Goal: Task Accomplishment & Management: Use online tool/utility

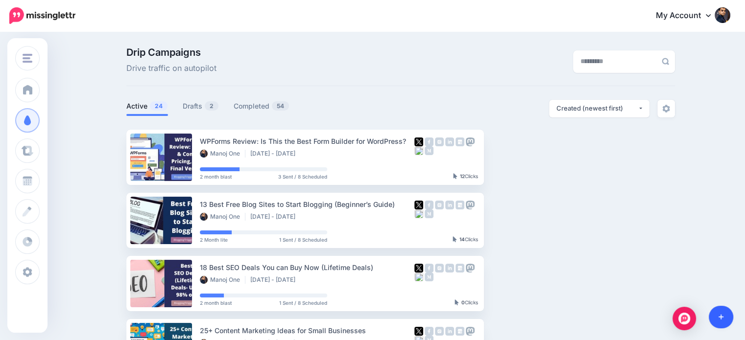
click at [726, 316] on link at bounding box center [721, 317] width 25 height 23
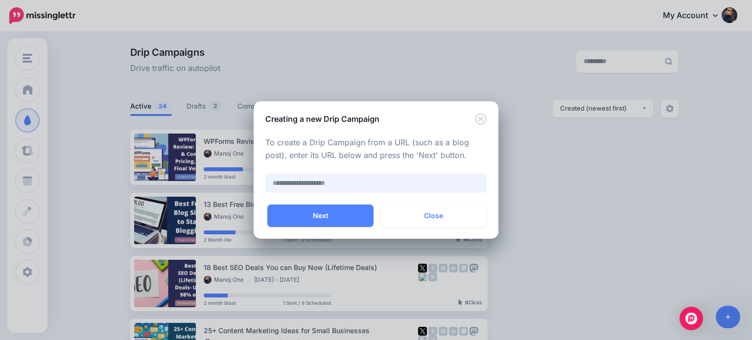
paste input "**********"
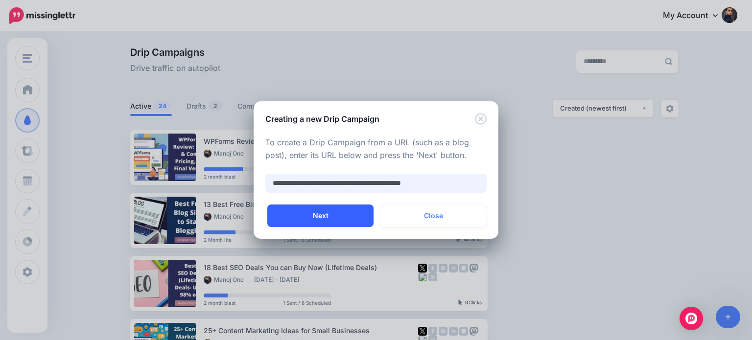
type input "**********"
click at [342, 211] on button "Next" at bounding box center [320, 216] width 106 height 23
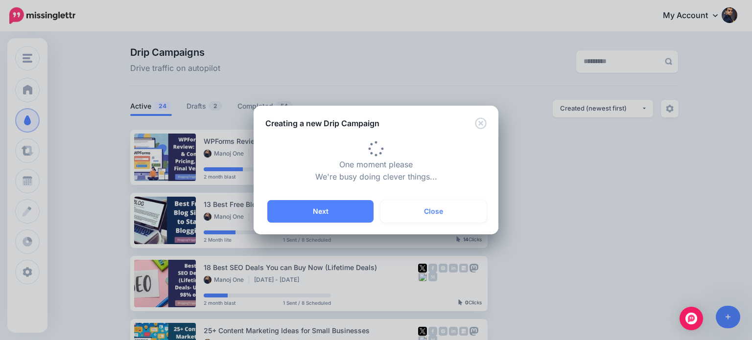
type input "**********"
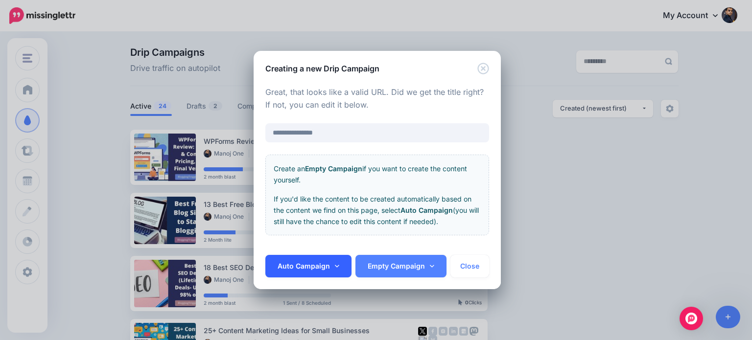
click at [335, 266] on icon at bounding box center [337, 266] width 4 height 2
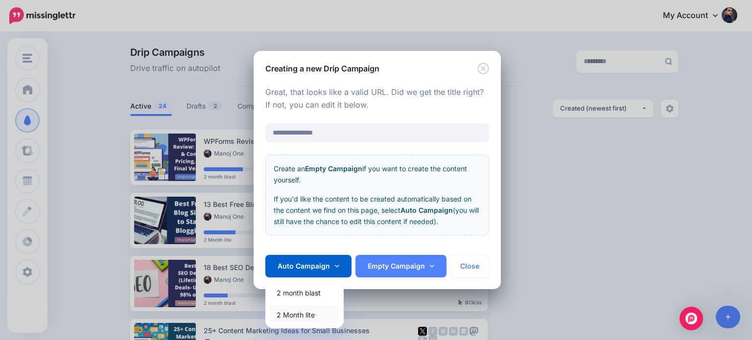
click at [309, 313] on link "2 Month lite" at bounding box center [304, 315] width 71 height 19
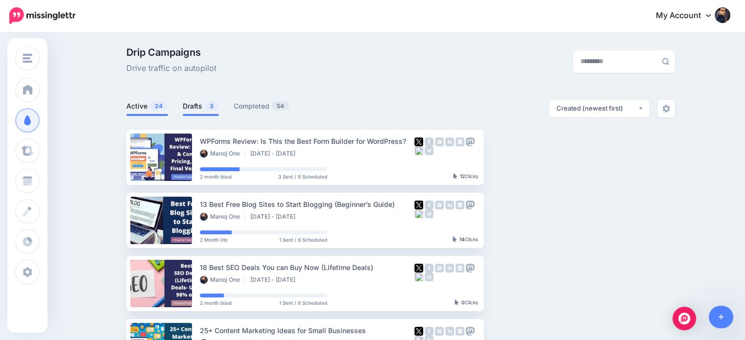
click at [211, 103] on span "3" at bounding box center [212, 105] width 14 height 9
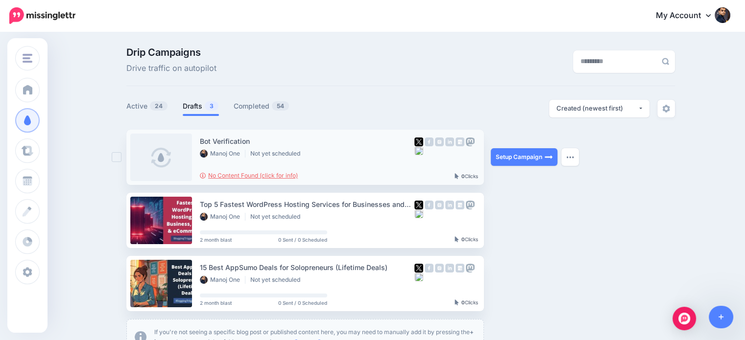
click at [262, 174] on link "No Content Found (click for info)" at bounding box center [249, 175] width 98 height 7
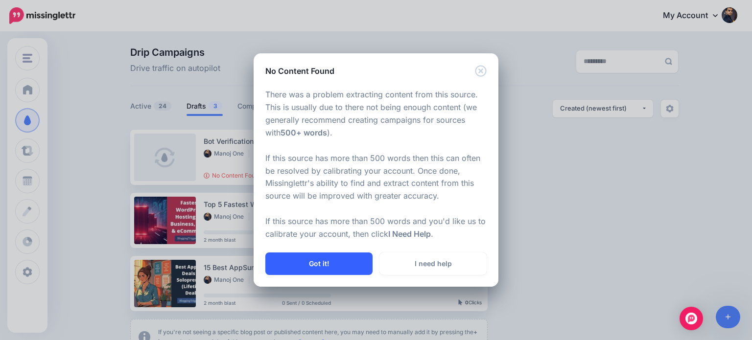
click at [352, 267] on button "Got it!" at bounding box center [318, 264] width 107 height 23
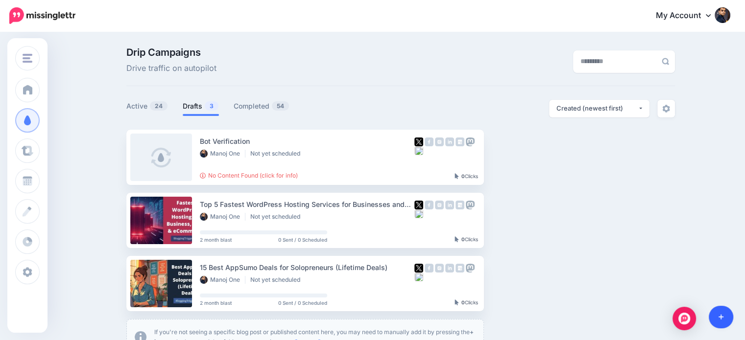
click at [720, 316] on icon at bounding box center [720, 317] width 5 height 7
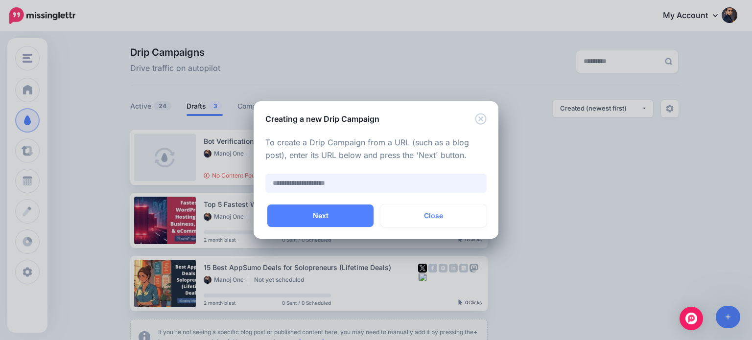
paste input "**********"
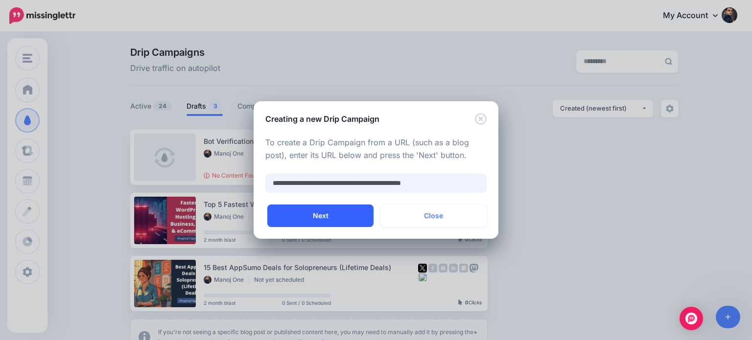
type input "**********"
click at [357, 219] on button "Next" at bounding box center [320, 216] width 106 height 23
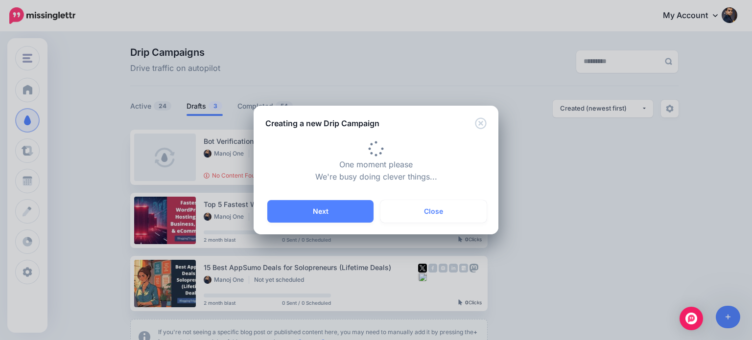
type input "**********"
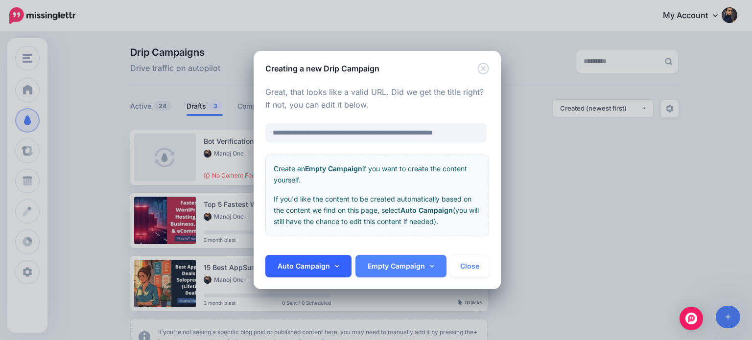
click at [331, 266] on link "Auto Campaign" at bounding box center [308, 266] width 86 height 23
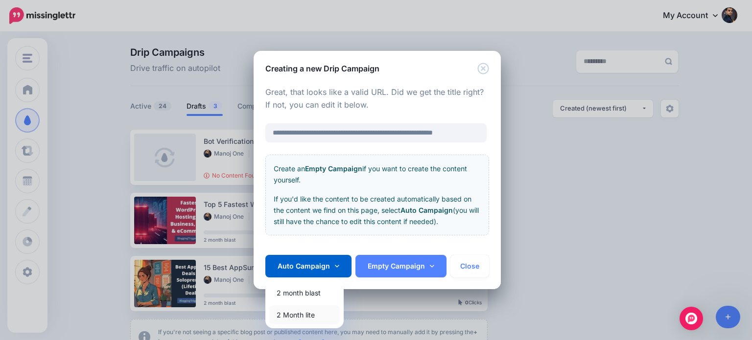
click at [304, 314] on link "2 Month lite" at bounding box center [304, 315] width 71 height 19
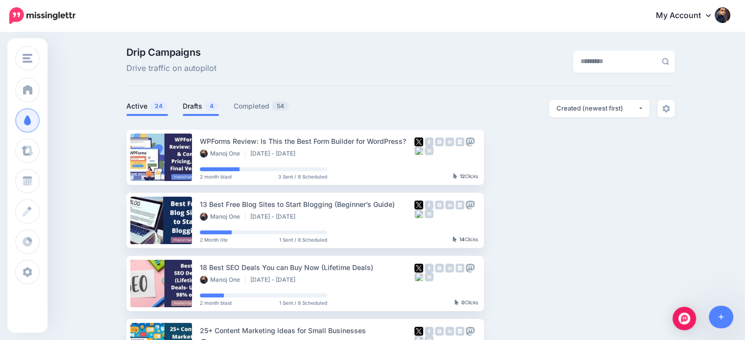
click at [199, 109] on link "Drafts 4" at bounding box center [201, 106] width 36 height 12
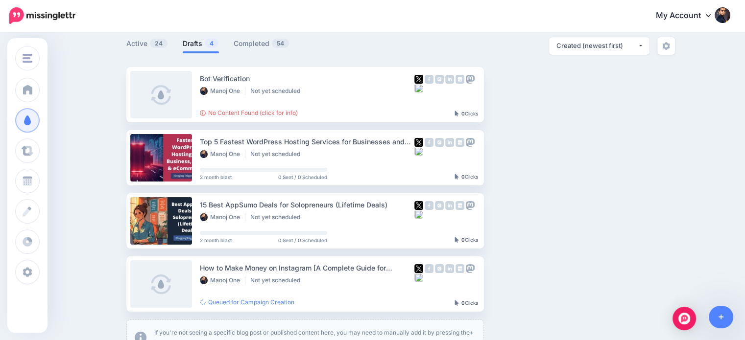
scroll to position [67, 0]
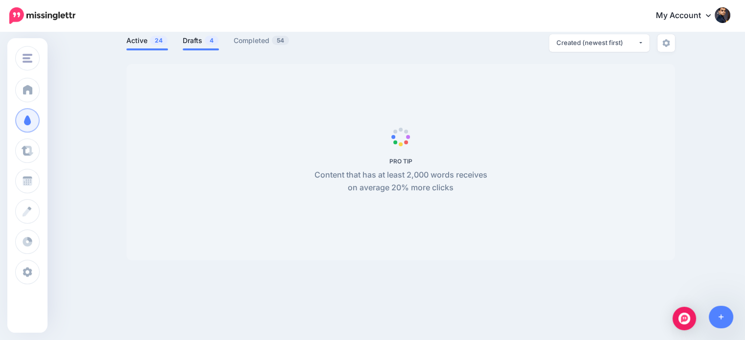
click at [200, 44] on link "Drafts 4" at bounding box center [201, 41] width 36 height 12
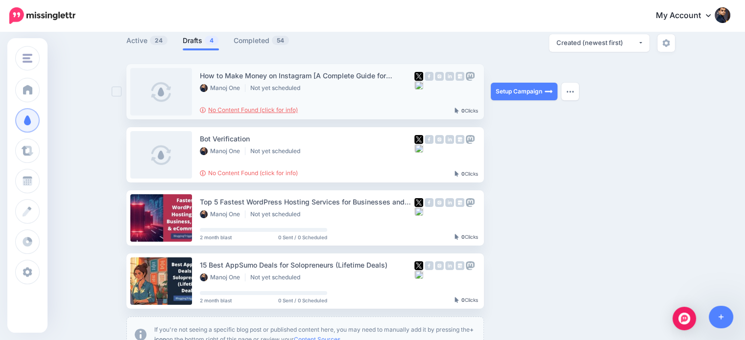
click at [293, 107] on link "No Content Found (click for info)" at bounding box center [249, 109] width 98 height 7
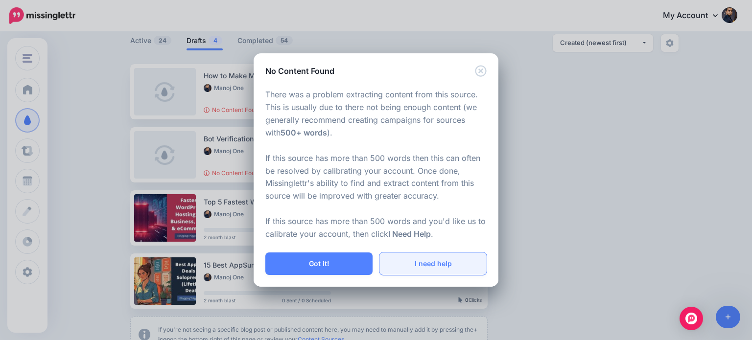
click at [449, 264] on link "I need help" at bounding box center [433, 264] width 107 height 23
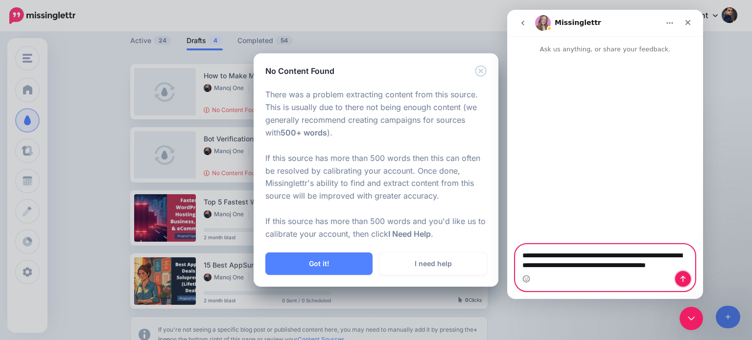
drag, startPoint x: 683, startPoint y: 282, endPoint x: 700, endPoint y: 270, distance: 20.9
click at [683, 282] on icon "Send a message…" at bounding box center [683, 279] width 5 height 6
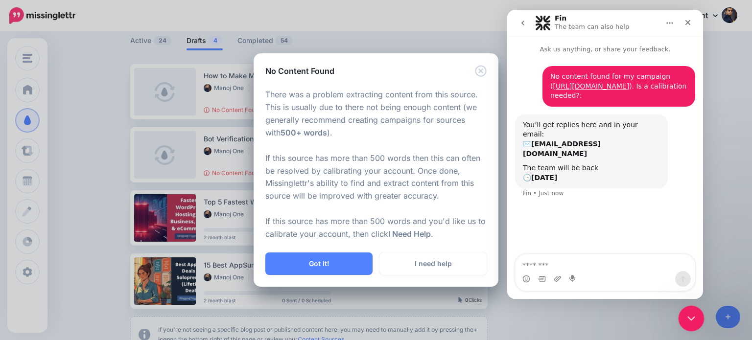
click at [692, 317] on icon "Close Intercom Messenger" at bounding box center [690, 317] width 12 height 12
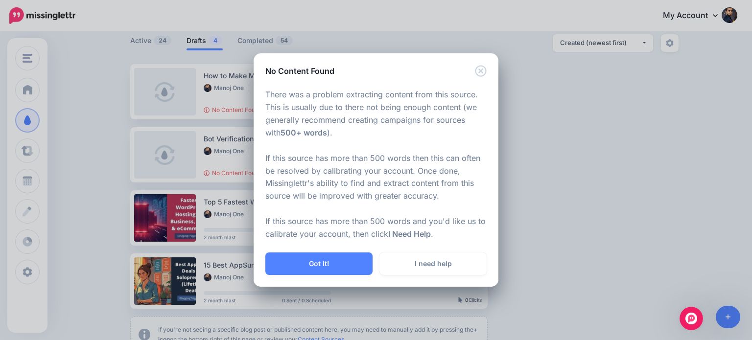
click at [595, 212] on div "No Content Found There was a problem extracting content from this source. This …" at bounding box center [376, 170] width 752 height 340
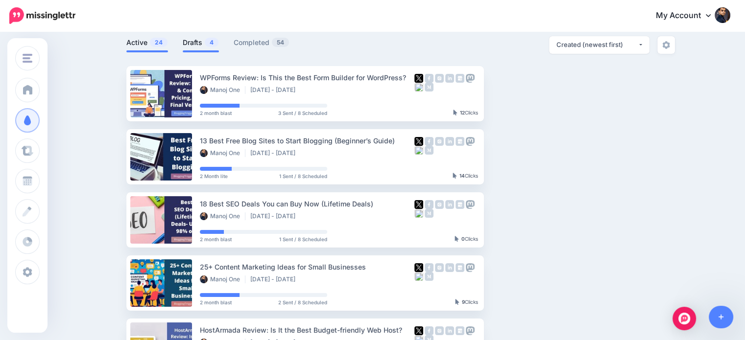
click at [199, 44] on link "Drafts 4" at bounding box center [201, 43] width 36 height 12
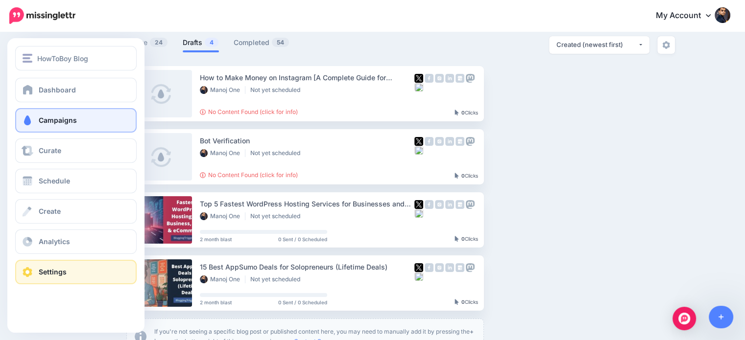
click at [50, 278] on link "Settings" at bounding box center [75, 272] width 121 height 24
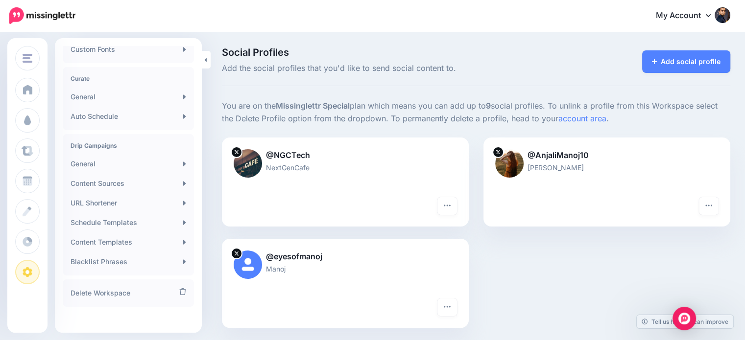
scroll to position [198, 0]
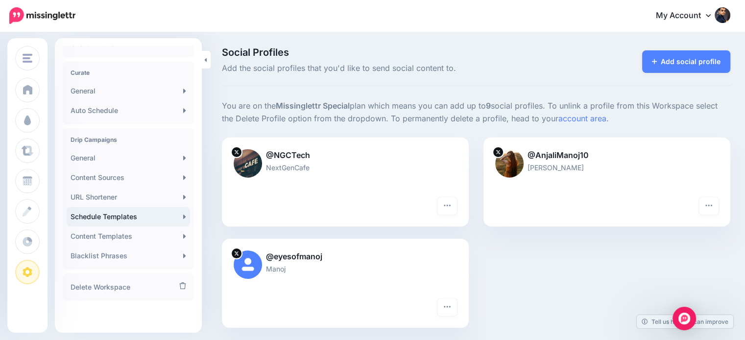
click at [137, 216] on link "Schedule Templates" at bounding box center [128, 217] width 123 height 20
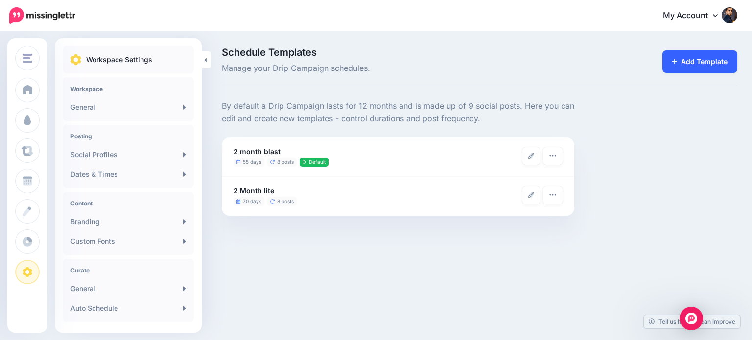
click at [721, 54] on link "Add Template" at bounding box center [700, 61] width 75 height 23
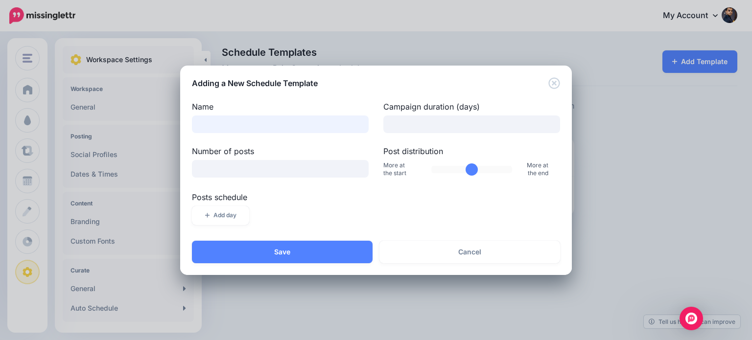
click at [315, 127] on input "Name" at bounding box center [280, 125] width 177 height 18
type input "**********"
click at [425, 117] on input "Campaign duration (days)" at bounding box center [471, 125] width 177 height 18
type input "**"
click at [292, 164] on input "Number of posts" at bounding box center [280, 169] width 177 height 18
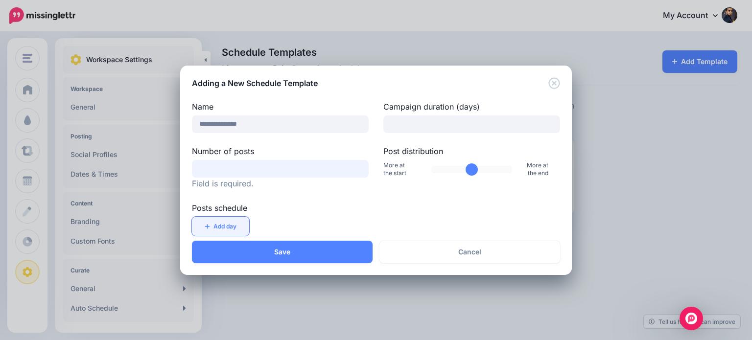
type input "*"
click at [248, 222] on button "Add day" at bounding box center [220, 215] width 57 height 19
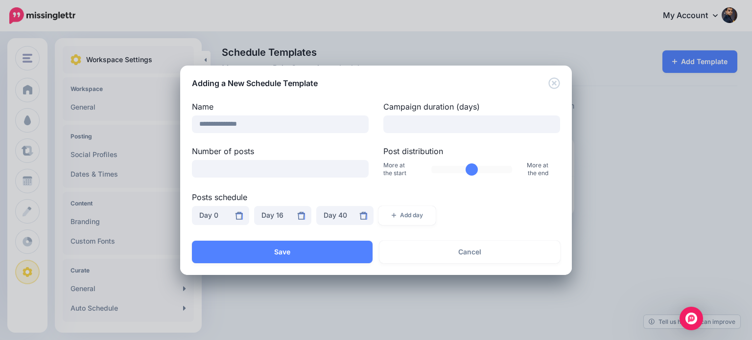
click at [277, 216] on div "Day 16" at bounding box center [282, 216] width 43 height 12
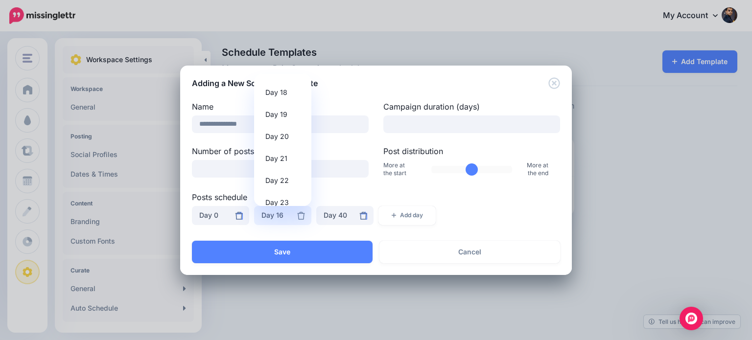
scroll to position [385, 0]
click at [283, 100] on span "Day 18" at bounding box center [276, 99] width 22 height 12
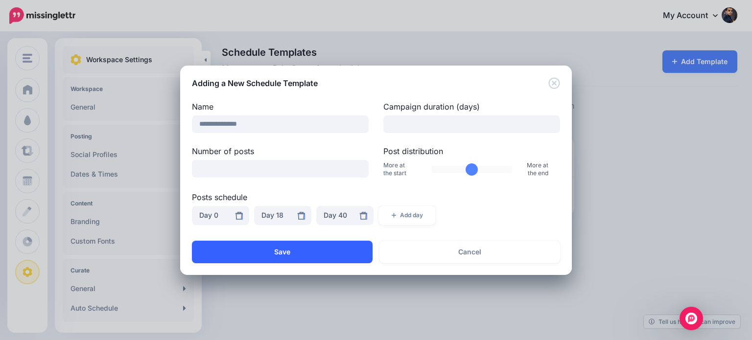
click at [335, 251] on button "Save" at bounding box center [282, 252] width 181 height 23
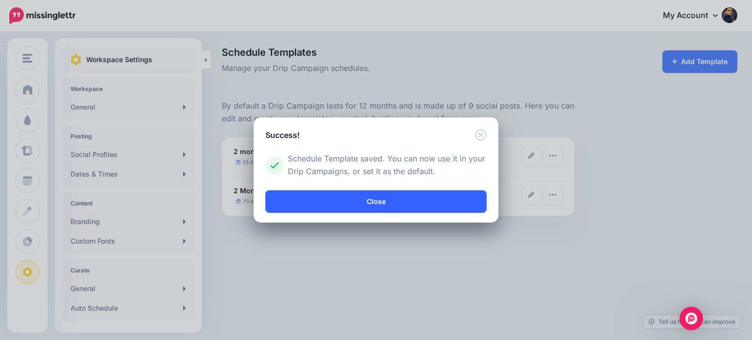
click at [364, 203] on link "Close" at bounding box center [375, 201] width 221 height 23
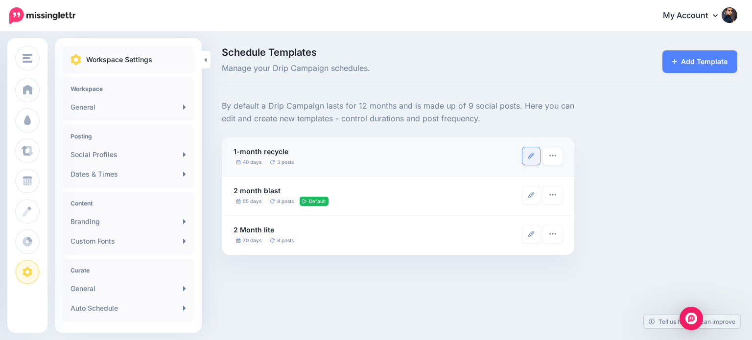
click at [529, 156] on icon at bounding box center [531, 156] width 6 height 6
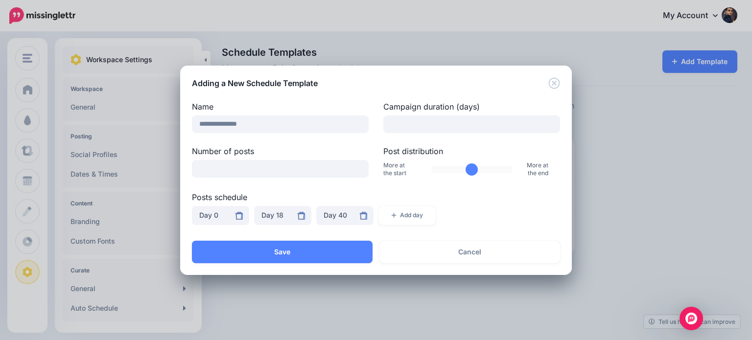
drag, startPoint x: 404, startPoint y: 217, endPoint x: 316, endPoint y: 172, distance: 98.8
click at [403, 169] on div "**********" at bounding box center [376, 166] width 368 height 130
drag, startPoint x: 218, startPoint y: 171, endPoint x: 198, endPoint y: 168, distance: 20.7
click at [198, 168] on input "*" at bounding box center [280, 169] width 177 height 18
type input "*"
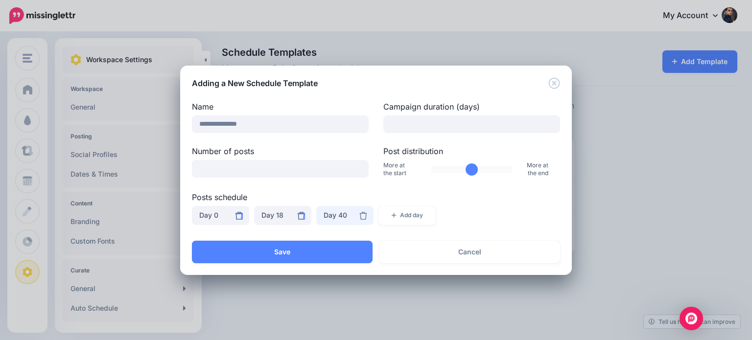
click at [339, 212] on div "Day 40" at bounding box center [345, 216] width 43 height 12
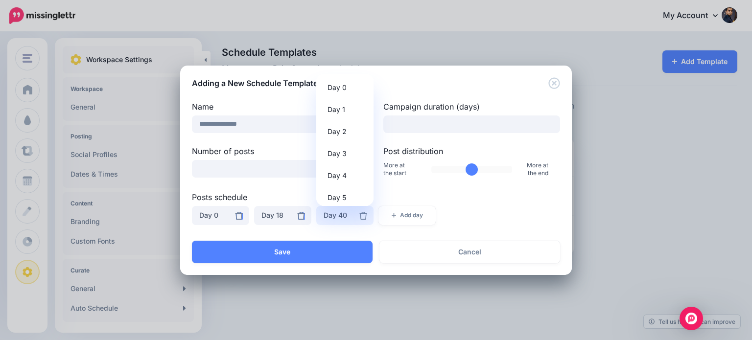
scroll to position [680, 0]
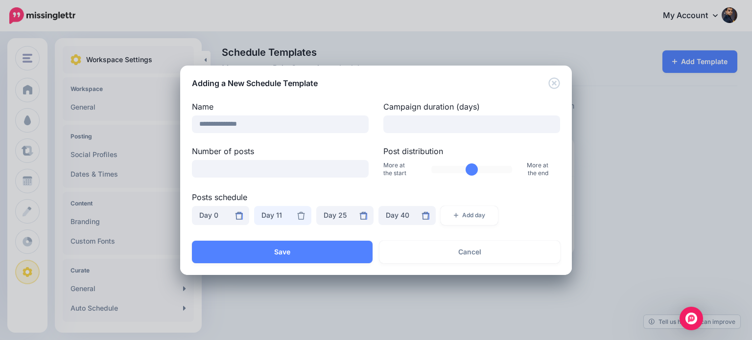
click at [272, 216] on div "Day 11" at bounding box center [282, 216] width 43 height 12
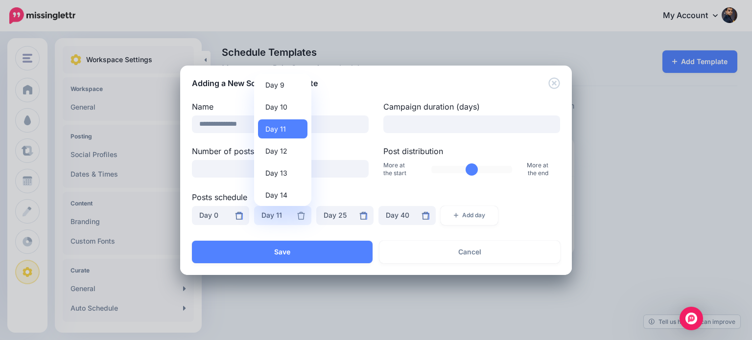
scroll to position [210, 0]
click at [284, 163] on span "Day 13" at bounding box center [276, 164] width 22 height 12
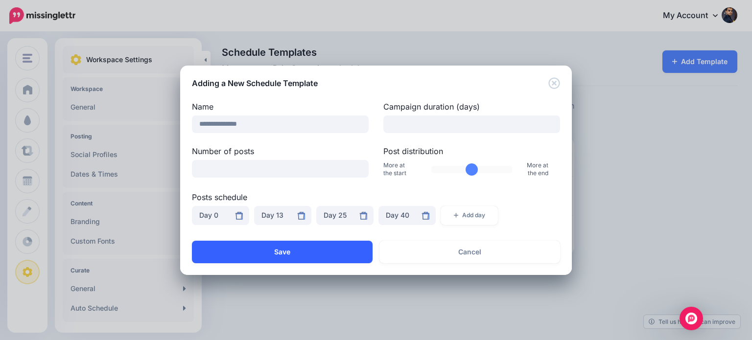
drag, startPoint x: 357, startPoint y: 254, endPoint x: 372, endPoint y: 252, distance: 14.9
click at [357, 253] on button "Save" at bounding box center [282, 252] width 181 height 23
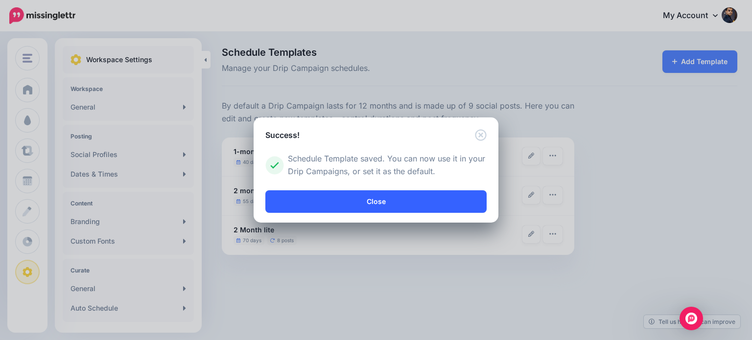
click at [384, 201] on link "Close" at bounding box center [375, 201] width 221 height 23
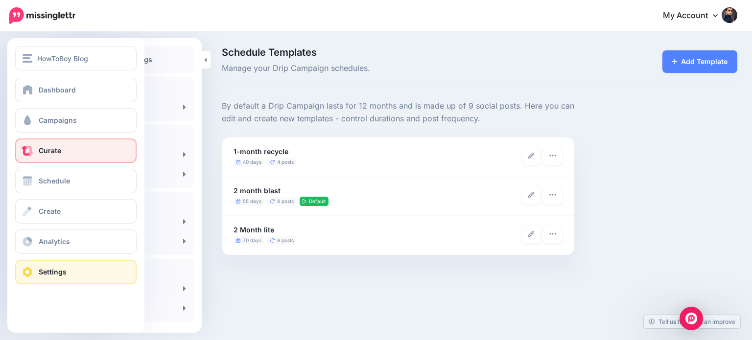
click at [35, 152] on link "Curate" at bounding box center [75, 151] width 121 height 24
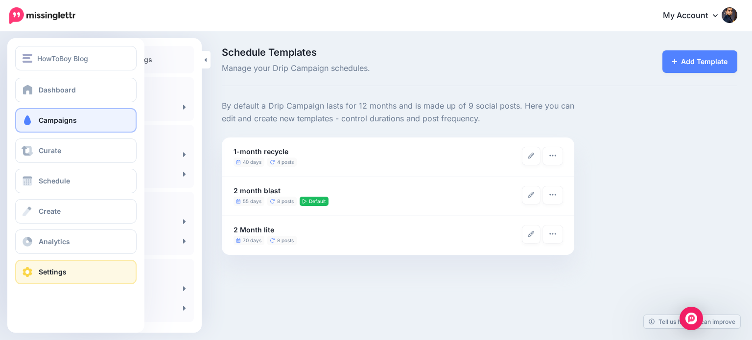
click at [66, 131] on link "Campaigns" at bounding box center [75, 120] width 121 height 24
click at [65, 123] on span "Campaigns" at bounding box center [58, 120] width 38 height 8
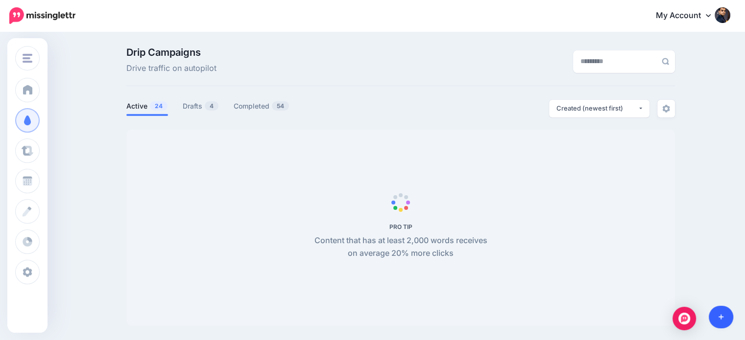
click at [723, 317] on icon at bounding box center [720, 317] width 5 height 5
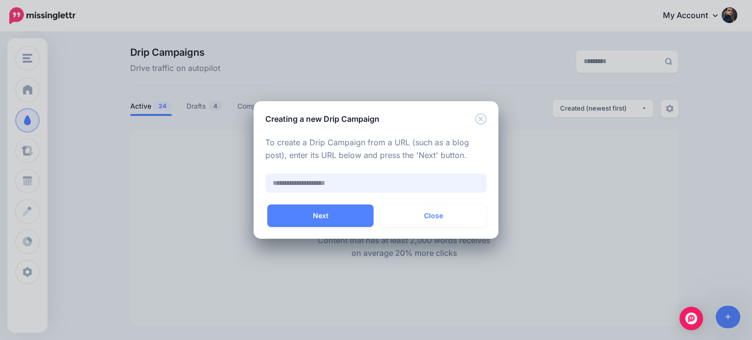
paste input "**********"
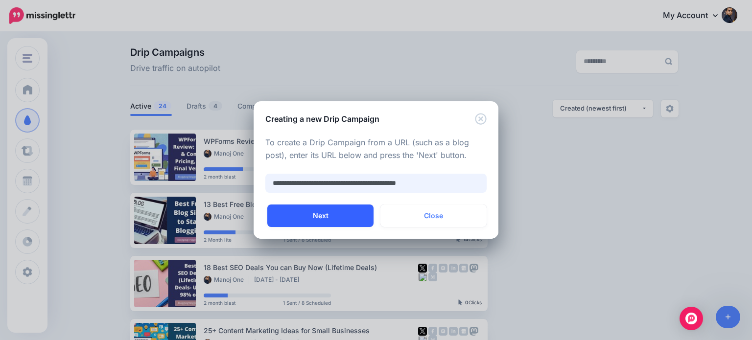
type input "**********"
click at [329, 215] on button "Next" at bounding box center [320, 216] width 106 height 23
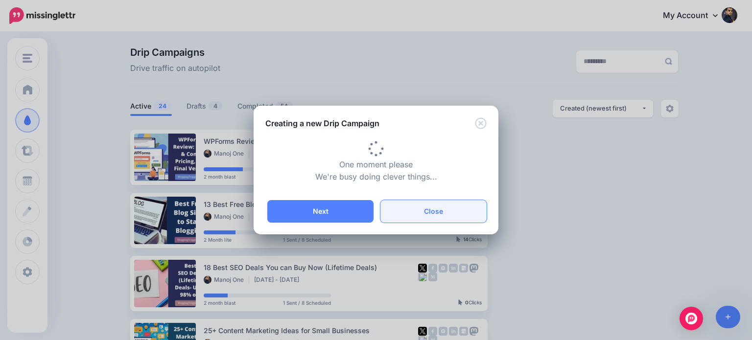
type input "**********"
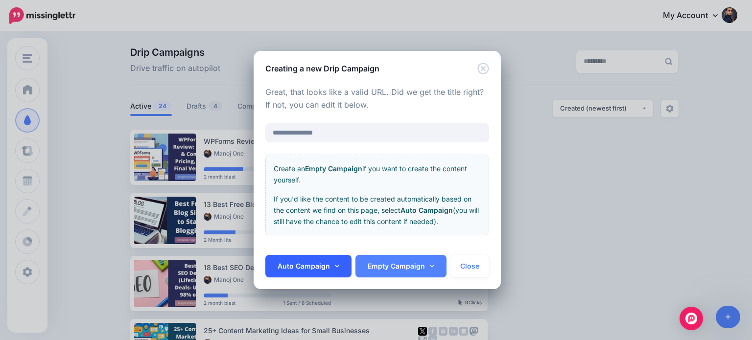
click at [325, 262] on link "Auto Campaign" at bounding box center [308, 266] width 86 height 23
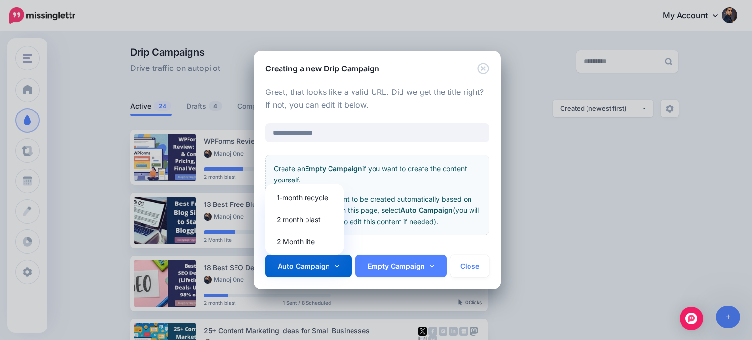
click at [464, 228] on div "Create an Empty Campaign if you want to create the content yourself. If you'd l…" at bounding box center [377, 195] width 224 height 81
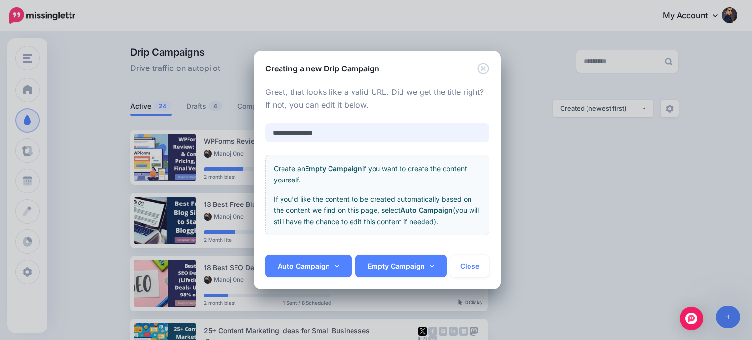
drag, startPoint x: 356, startPoint y: 138, endPoint x: 234, endPoint y: 132, distance: 121.6
click at [244, 131] on div "**********" at bounding box center [376, 170] width 752 height 340
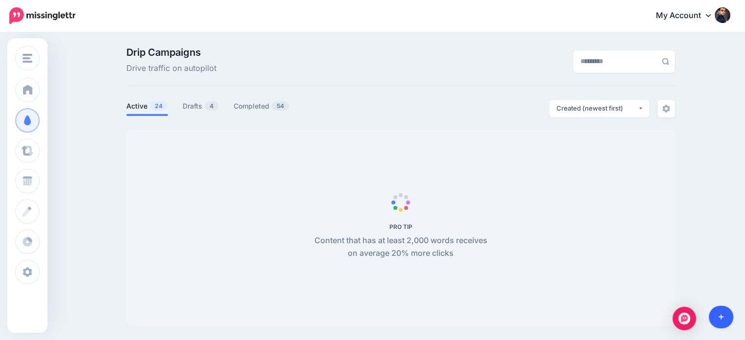
click at [719, 320] on icon at bounding box center [720, 317] width 5 height 7
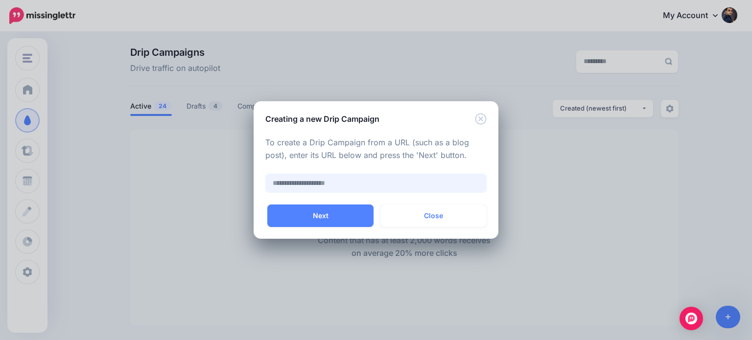
paste input "**********"
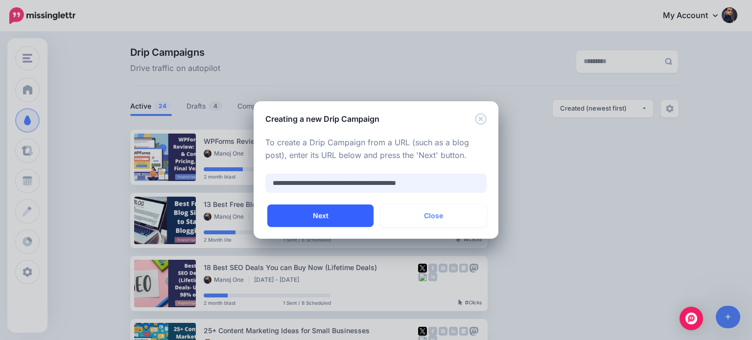
type input "**********"
click at [359, 212] on button "Next" at bounding box center [320, 216] width 106 height 23
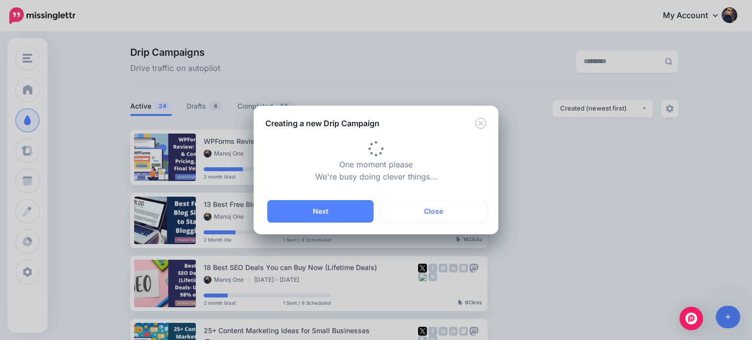
type input "**********"
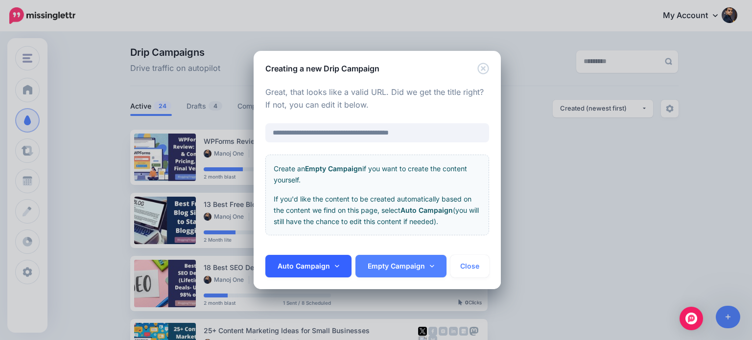
click at [335, 267] on icon at bounding box center [337, 266] width 4 height 7
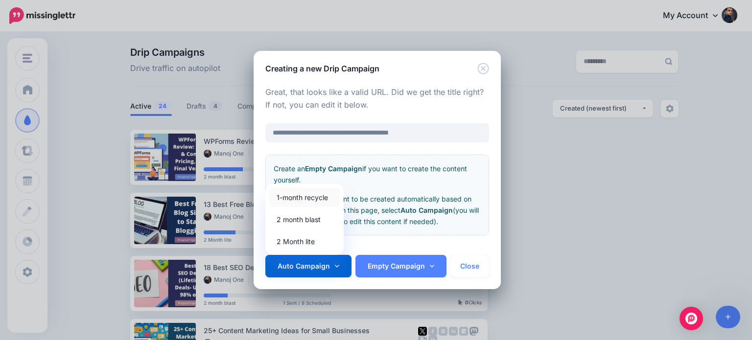
click at [311, 196] on link "1-month recycle" at bounding box center [304, 197] width 71 height 19
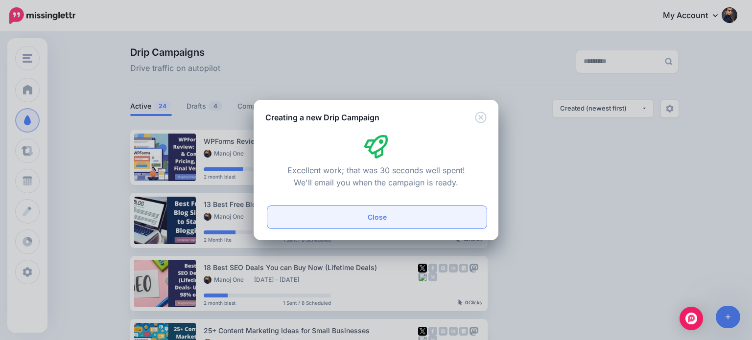
click at [389, 217] on button "Close" at bounding box center [376, 217] width 219 height 23
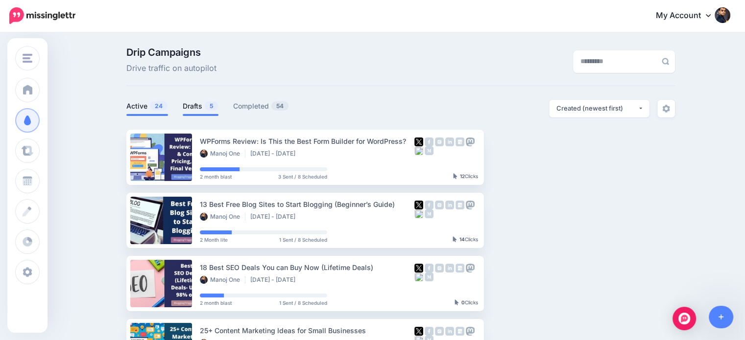
click at [202, 106] on link "Drafts 5" at bounding box center [201, 106] width 36 height 12
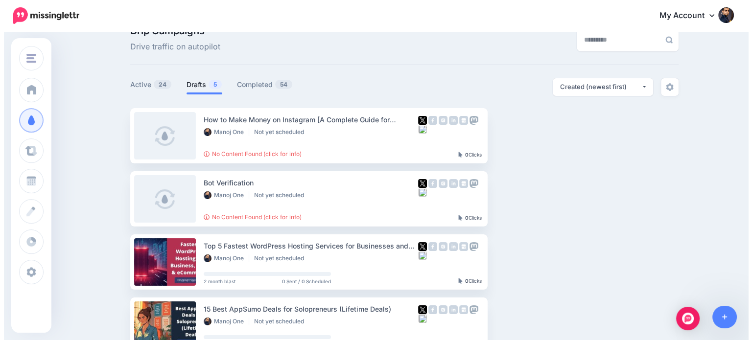
scroll to position [18, 0]
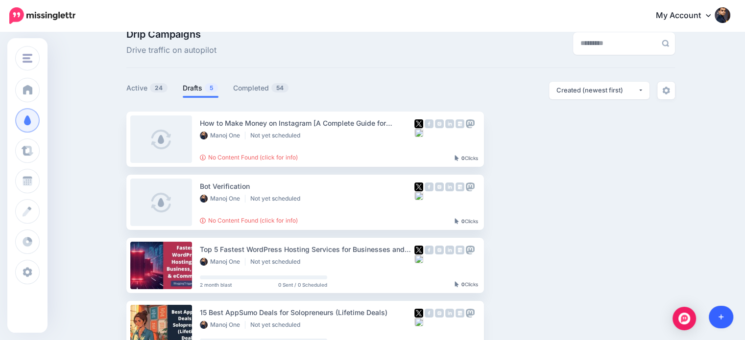
click at [715, 313] on link at bounding box center [721, 317] width 25 height 23
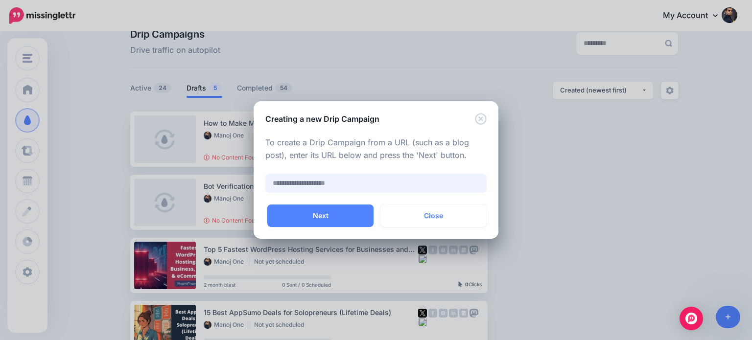
paste input "**********"
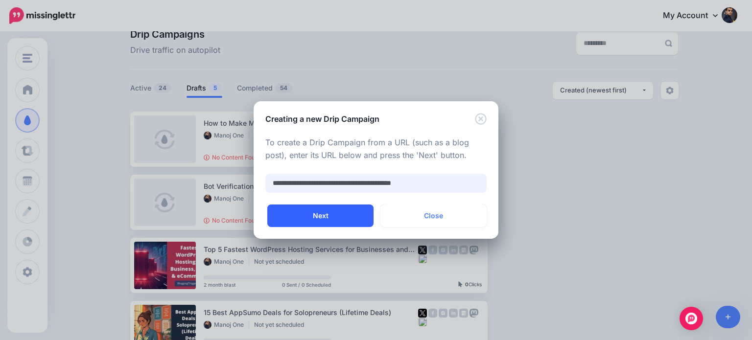
type input "**********"
click at [352, 208] on button "Next" at bounding box center [320, 216] width 106 height 23
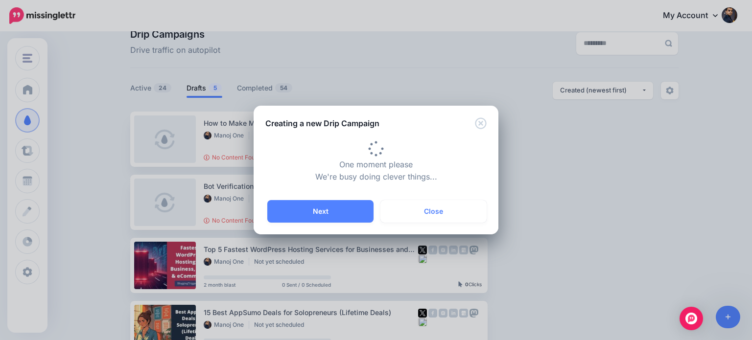
type input "**********"
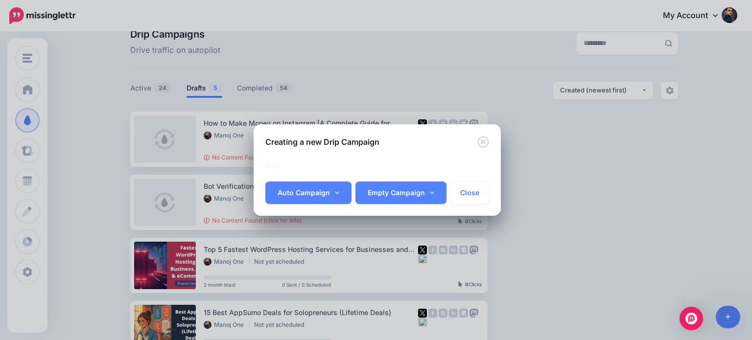
scroll to position [0, 0]
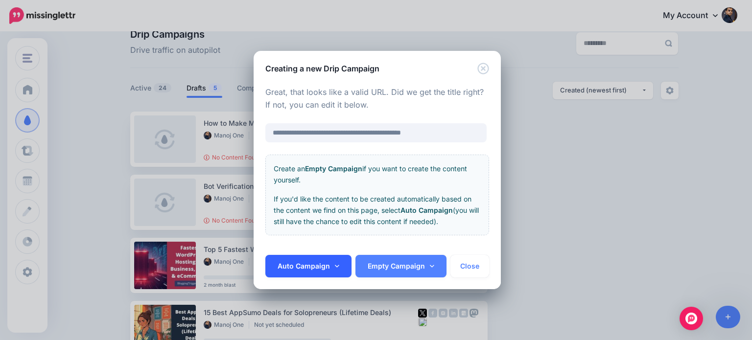
click at [337, 266] on icon at bounding box center [337, 266] width 4 height 2
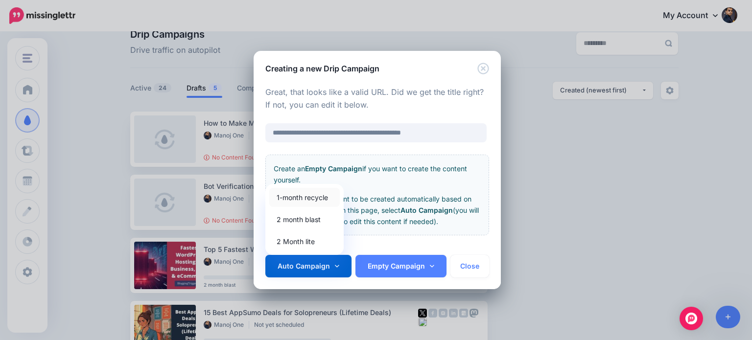
click at [321, 200] on link "1-month recycle" at bounding box center [304, 197] width 71 height 19
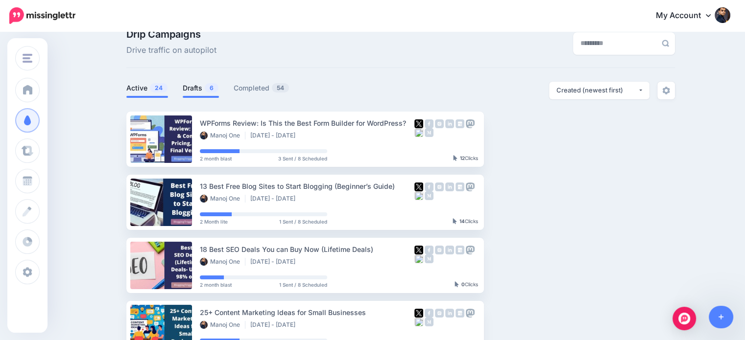
click at [202, 93] on link "Drafts 6" at bounding box center [201, 88] width 36 height 12
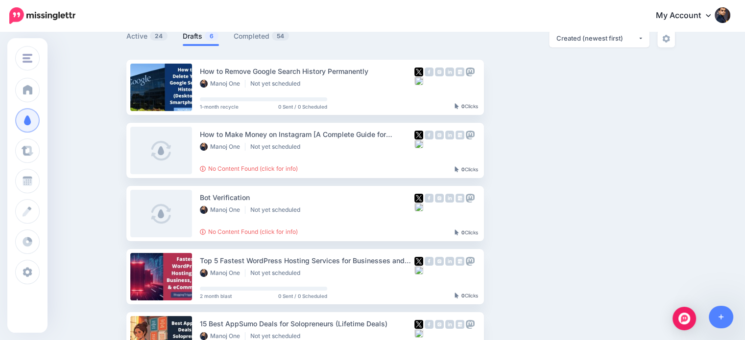
scroll to position [67, 0]
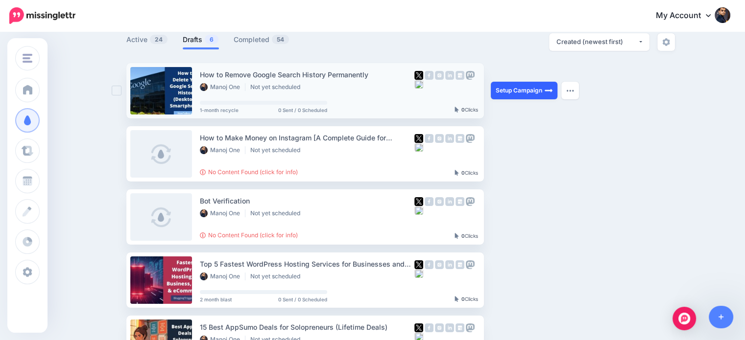
click at [533, 92] on link "Setup Campaign" at bounding box center [524, 91] width 67 height 18
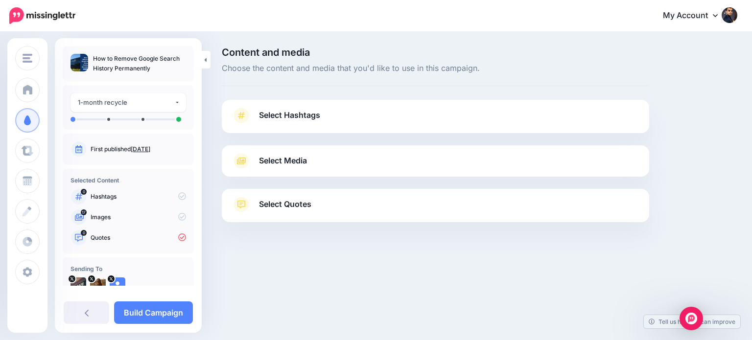
click at [322, 108] on link "Select Hashtags" at bounding box center [436, 120] width 408 height 25
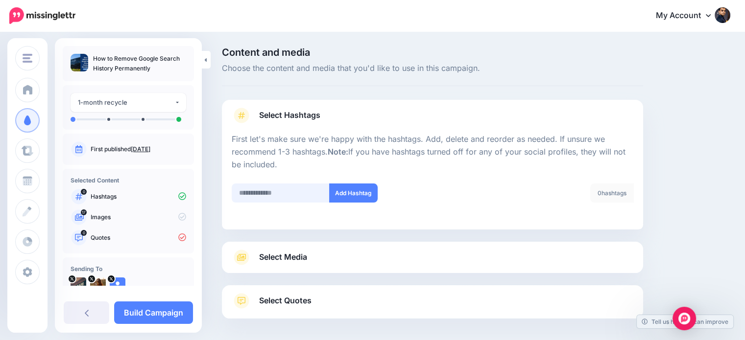
click at [252, 193] on input "text" at bounding box center [281, 193] width 98 height 19
type input "******"
click at [340, 196] on button "Add Hashtag" at bounding box center [353, 193] width 48 height 19
click at [298, 191] on input "text" at bounding box center [281, 193] width 98 height 19
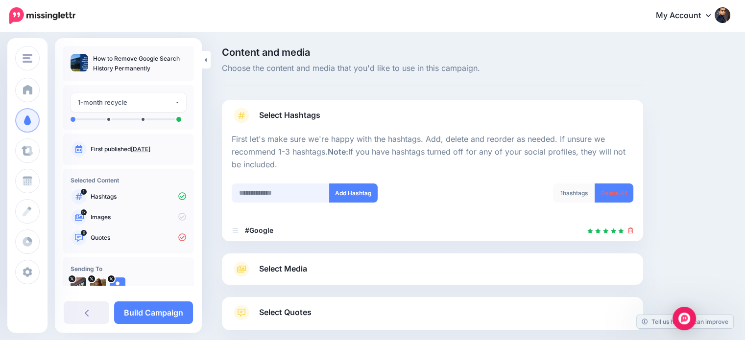
scroll to position [53, 0]
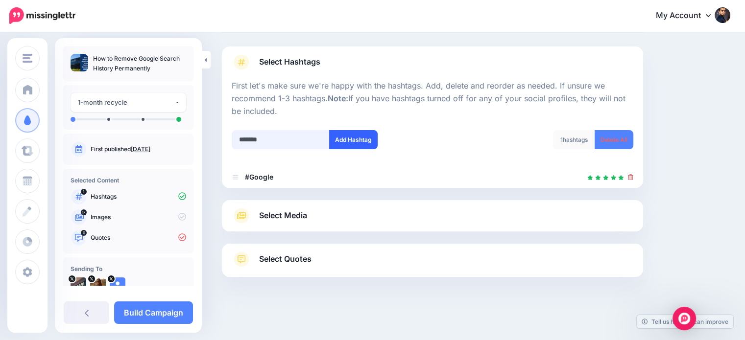
type input "*******"
click at [352, 139] on button "Add Hashtag" at bounding box center [353, 139] width 48 height 19
click at [298, 137] on input "text" at bounding box center [281, 139] width 98 height 19
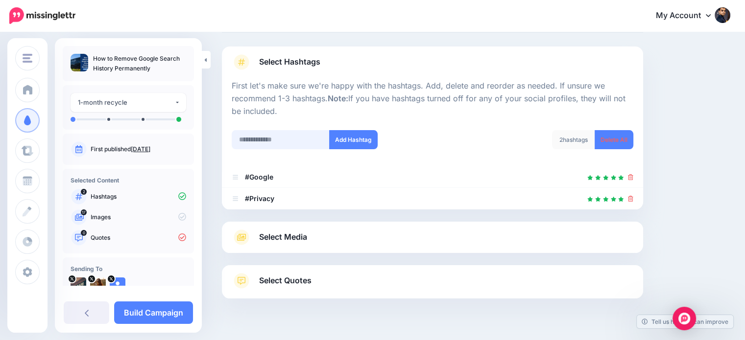
scroll to position [75, 0]
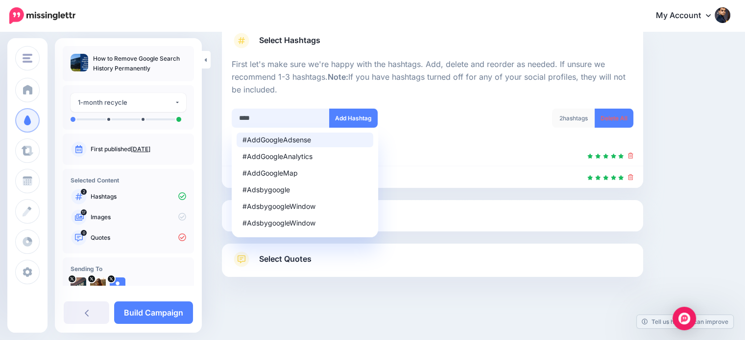
drag, startPoint x: 298, startPoint y: 115, endPoint x: 223, endPoint y: 108, distance: 74.7
click at [223, 108] on div "Select Hashtags First let's make sure we're happy with the hashtags. Add, delet…" at bounding box center [432, 106] width 421 height 163
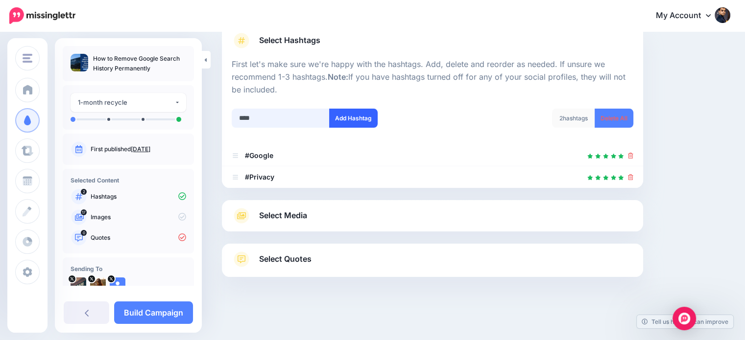
type input "****"
drag, startPoint x: 360, startPoint y: 117, endPoint x: 375, endPoint y: 123, distance: 15.8
click at [361, 117] on button "Add Hashtag" at bounding box center [353, 118] width 48 height 19
click at [322, 215] on link "Select Media" at bounding box center [433, 216] width 402 height 16
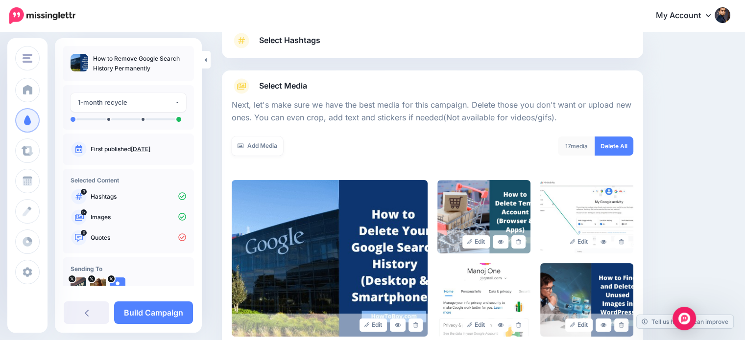
scroll to position [0, 0]
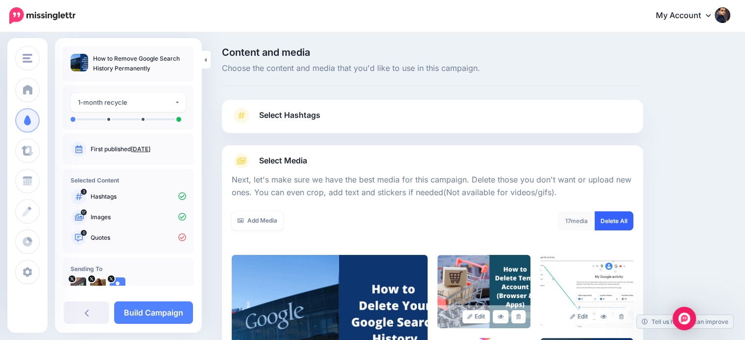
drag, startPoint x: 620, startPoint y: 152, endPoint x: 633, endPoint y: 213, distance: 61.9
click at [623, 223] on link "Delete All" at bounding box center [613, 221] width 39 height 19
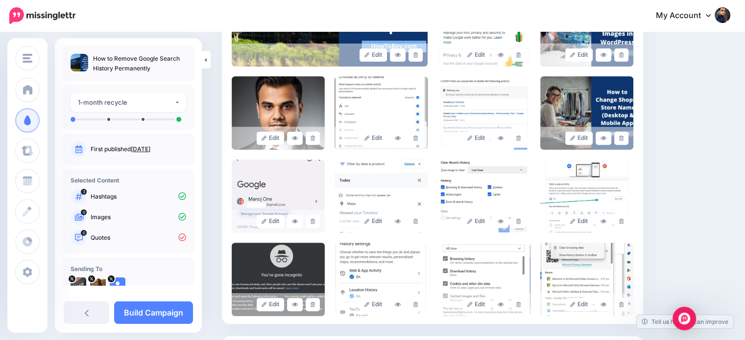
scroll to position [31, 0]
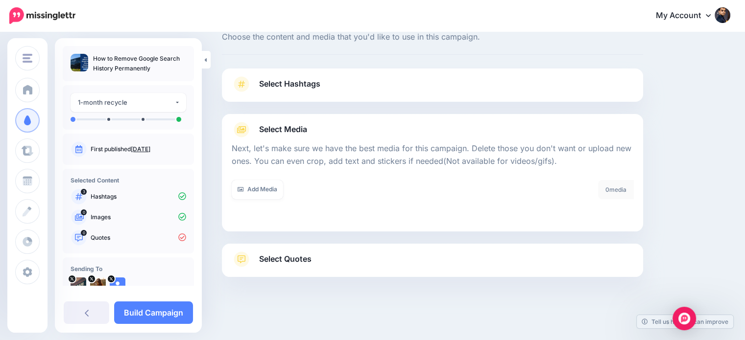
click at [379, 261] on link "Select Quotes" at bounding box center [433, 264] width 402 height 25
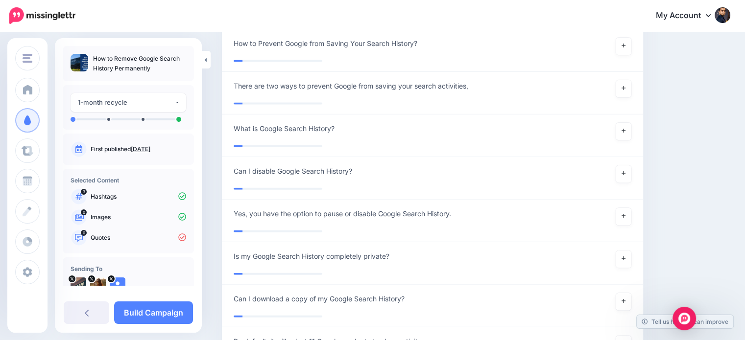
scroll to position [0, 0]
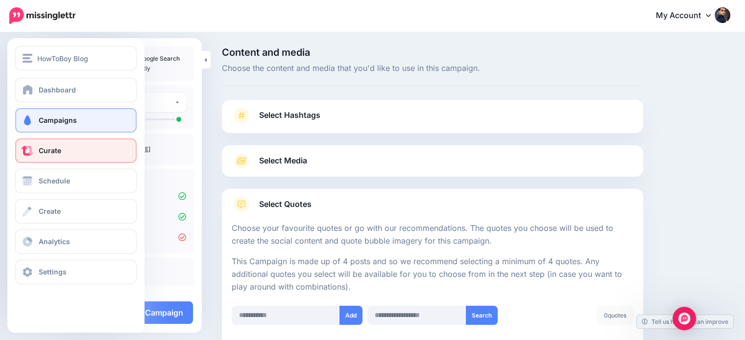
click at [61, 154] on link "Curate" at bounding box center [75, 151] width 121 height 24
click at [62, 119] on span "Campaigns" at bounding box center [58, 120] width 38 height 8
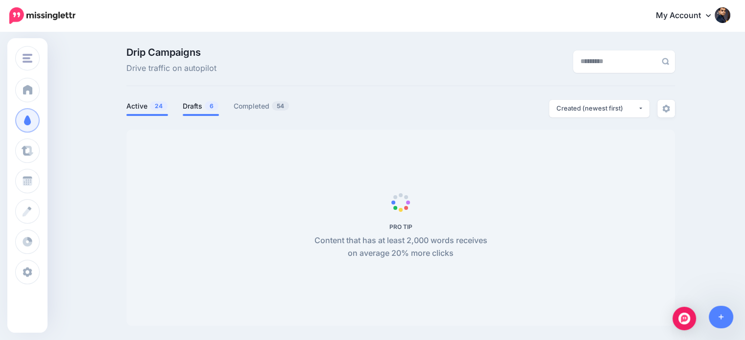
click at [209, 112] on link "Drafts 6" at bounding box center [201, 106] width 36 height 12
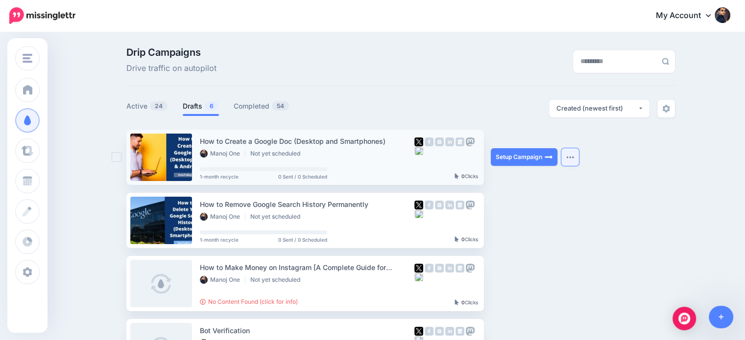
click at [577, 159] on button "button" at bounding box center [570, 157] width 18 height 18
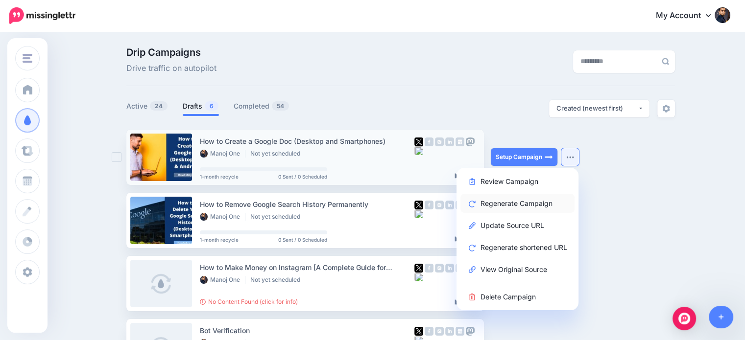
click at [546, 202] on link "Regenerate Campaign" at bounding box center [517, 203] width 114 height 19
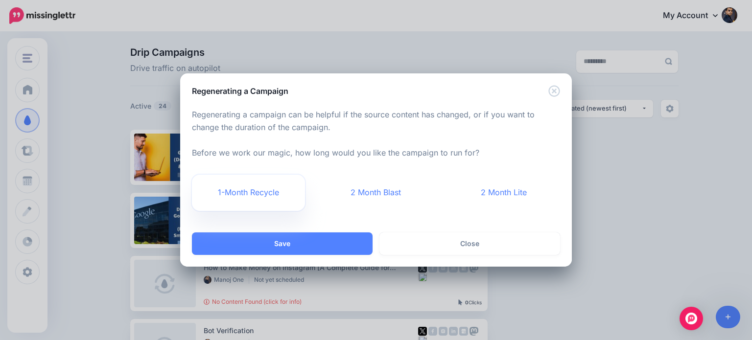
click at [271, 195] on link "1-Month Recycle" at bounding box center [248, 193] width 113 height 36
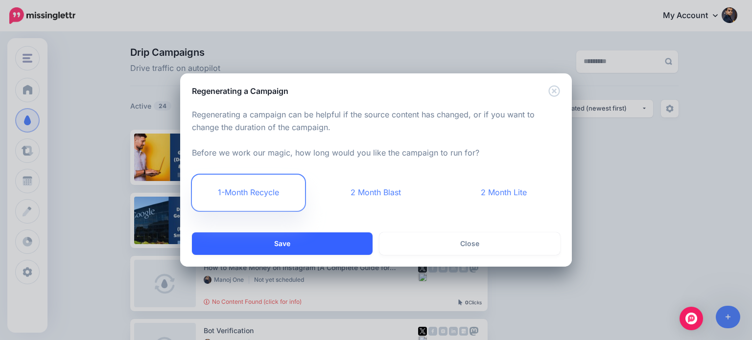
click at [289, 238] on button "Save" at bounding box center [282, 244] width 181 height 23
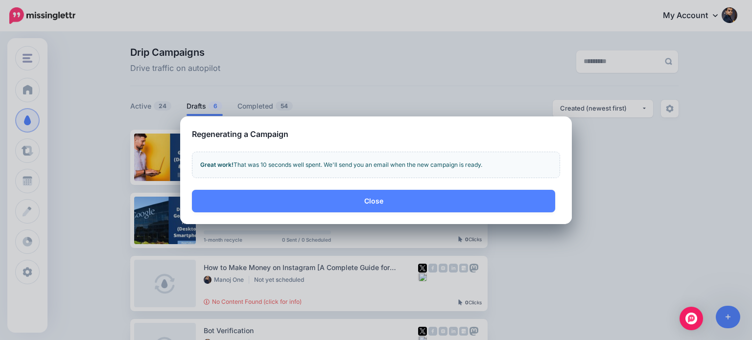
drag, startPoint x: 511, startPoint y: 196, endPoint x: 640, endPoint y: 167, distance: 132.0
click at [512, 196] on button "Close" at bounding box center [373, 201] width 363 height 23
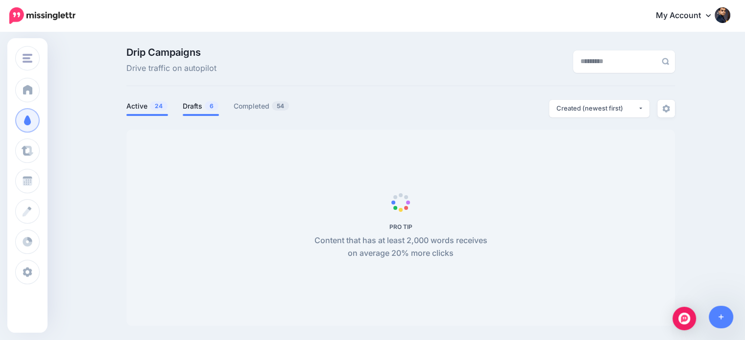
click at [194, 108] on link "Drafts 6" at bounding box center [201, 106] width 36 height 12
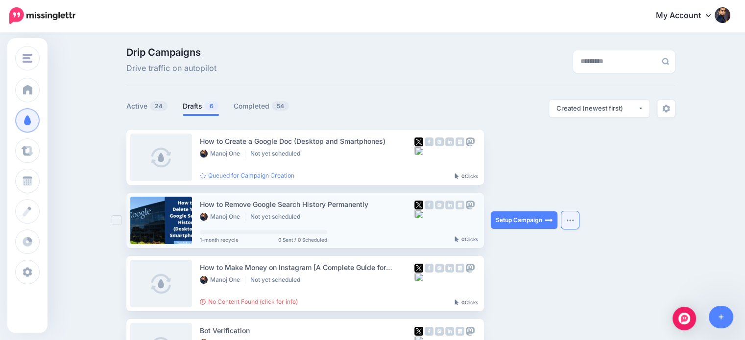
click at [570, 221] on img "button" at bounding box center [570, 220] width 8 height 3
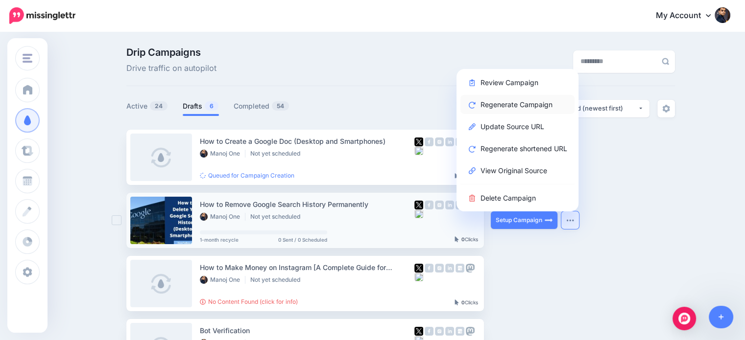
click at [520, 102] on link "Regenerate Campaign" at bounding box center [517, 104] width 114 height 19
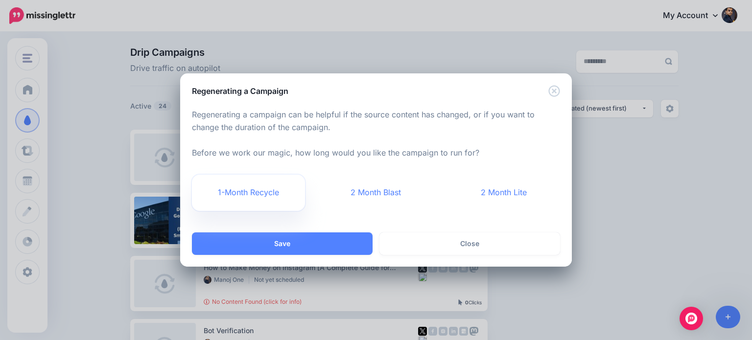
click at [271, 191] on link "1-Month Recycle" at bounding box center [248, 193] width 113 height 36
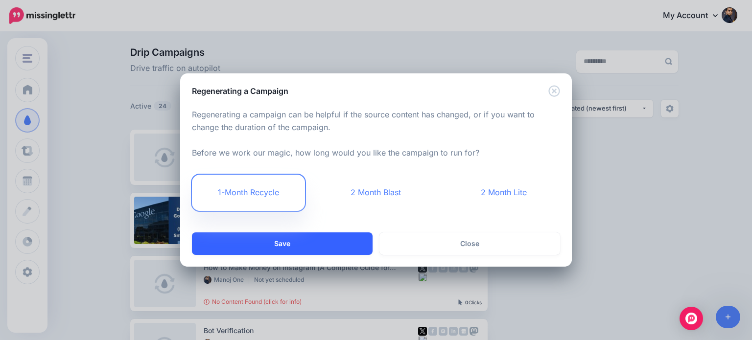
click at [297, 241] on button "Save" at bounding box center [282, 244] width 181 height 23
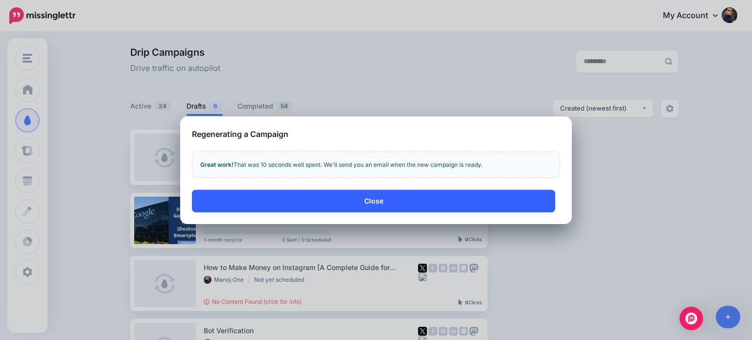
click at [508, 199] on button "Close" at bounding box center [373, 201] width 363 height 23
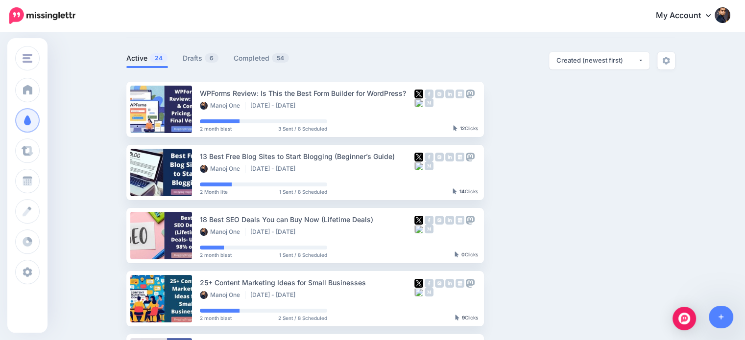
scroll to position [60, 0]
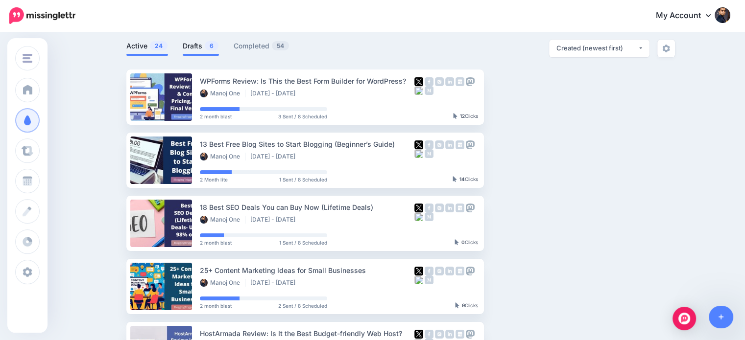
click at [206, 40] on link "Drafts 6" at bounding box center [201, 46] width 36 height 12
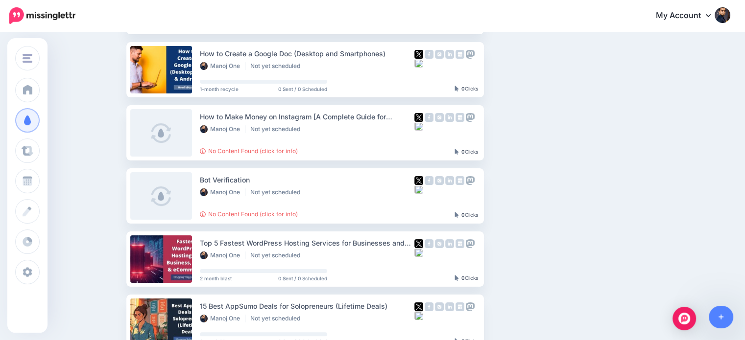
scroll to position [152, 0]
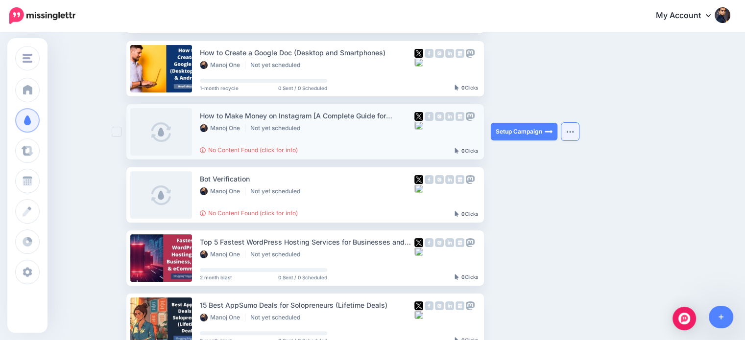
click at [568, 129] on button "button" at bounding box center [570, 132] width 18 height 18
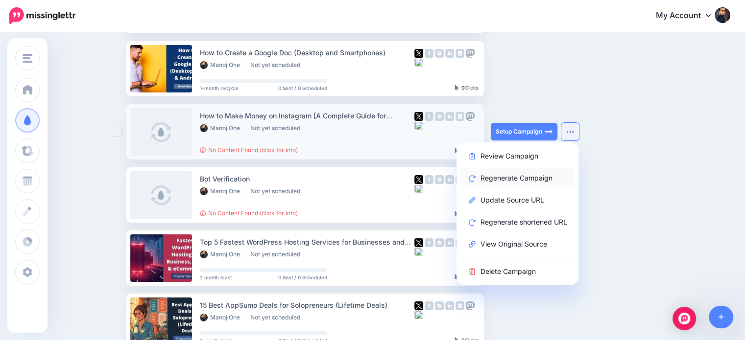
click at [537, 179] on link "Regenerate Campaign" at bounding box center [517, 177] width 114 height 19
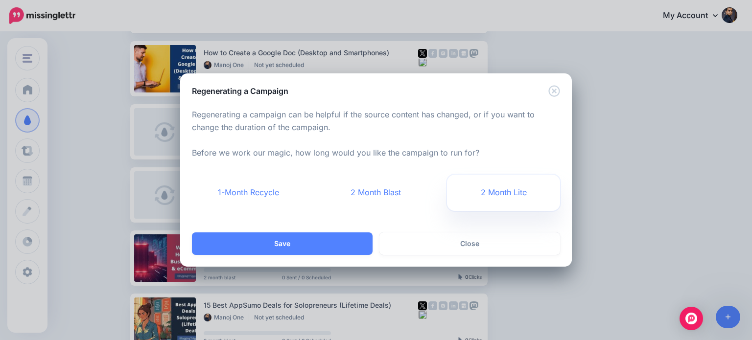
click at [531, 194] on link "2 Month Lite" at bounding box center [503, 193] width 113 height 36
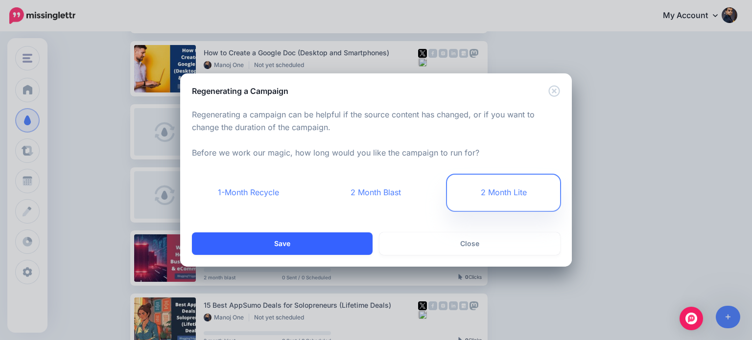
click at [368, 237] on button "Save" at bounding box center [282, 244] width 181 height 23
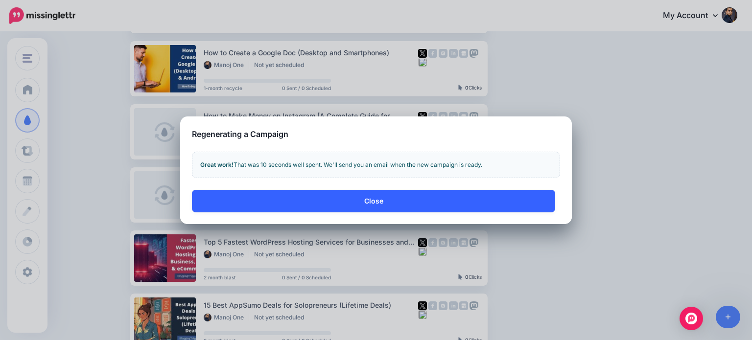
click at [361, 203] on button "Close" at bounding box center [373, 201] width 363 height 23
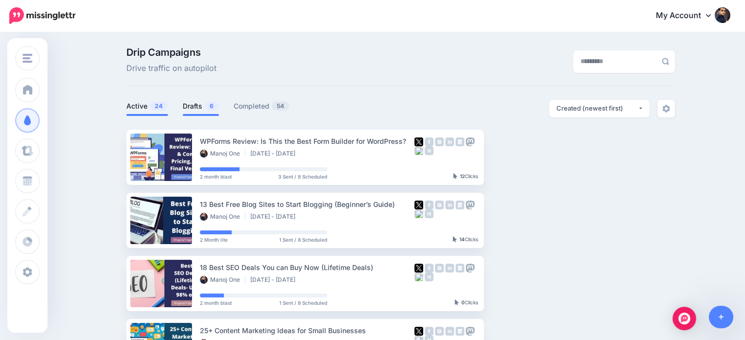
click at [208, 102] on link "Drafts 6" at bounding box center [201, 106] width 36 height 12
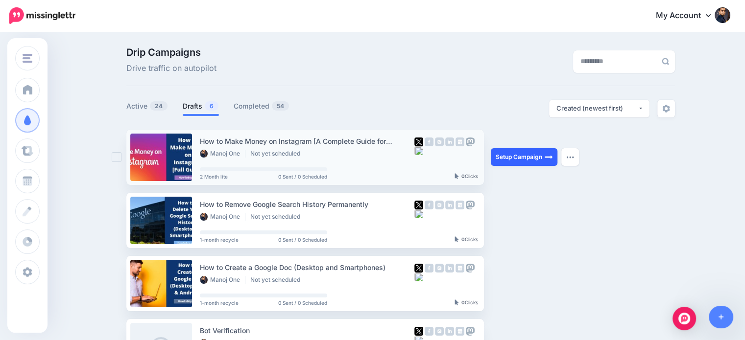
click at [521, 156] on link "Setup Campaign" at bounding box center [524, 157] width 67 height 18
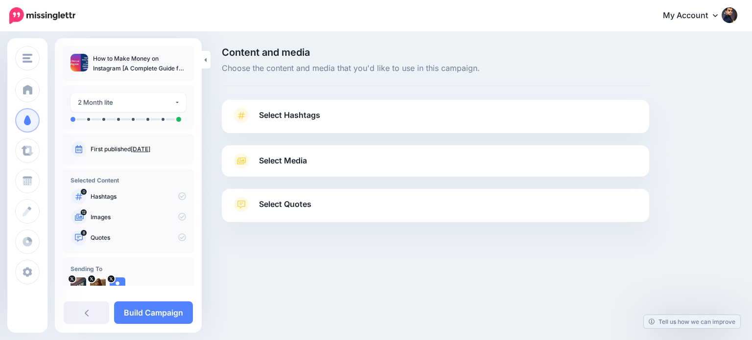
click at [585, 208] on link "Select Quotes" at bounding box center [436, 209] width 408 height 25
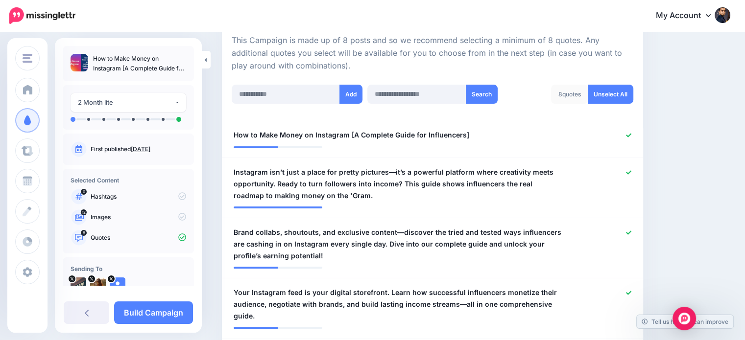
scroll to position [223, 0]
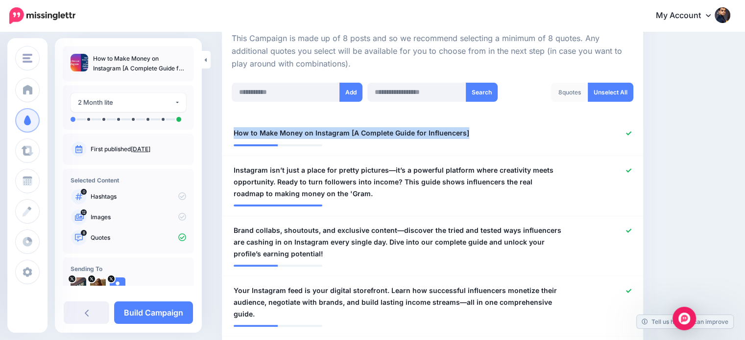
drag, startPoint x: 493, startPoint y: 134, endPoint x: 219, endPoint y: 120, distance: 274.1
copy span "How to Make Money on Instagram [A Complete Guide for Influencers]"
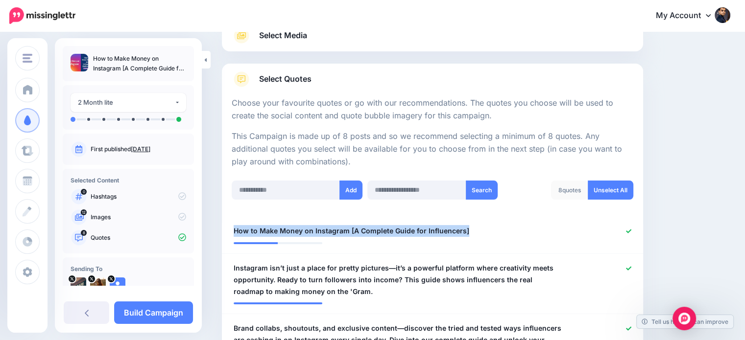
scroll to position [0, 0]
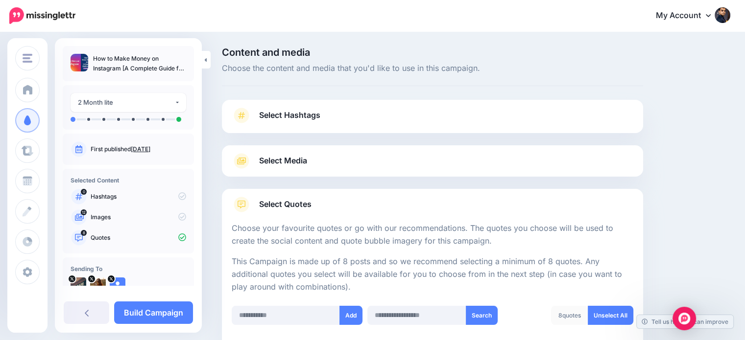
click at [311, 113] on span "Select Hashtags" at bounding box center [289, 115] width 61 height 13
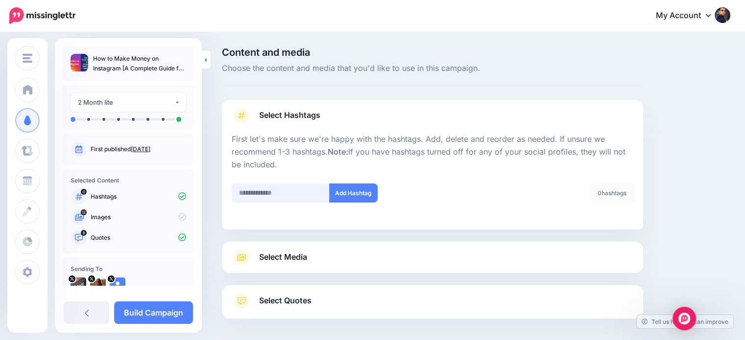
click at [291, 190] on input "text" at bounding box center [281, 193] width 98 height 19
type input "*********"
click at [350, 195] on button "Add Hashtag" at bounding box center [353, 193] width 48 height 19
click at [270, 194] on input "text" at bounding box center [281, 193] width 98 height 19
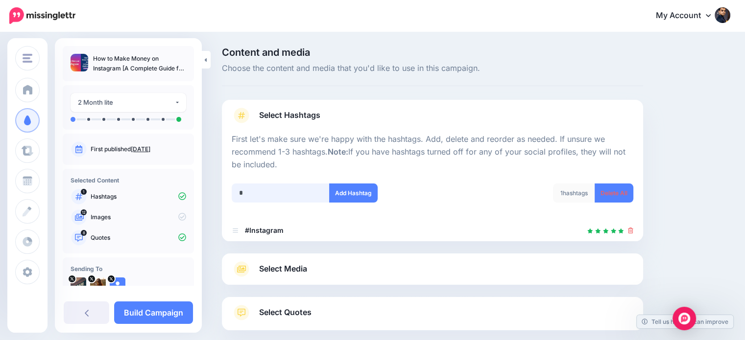
scroll to position [53, 0]
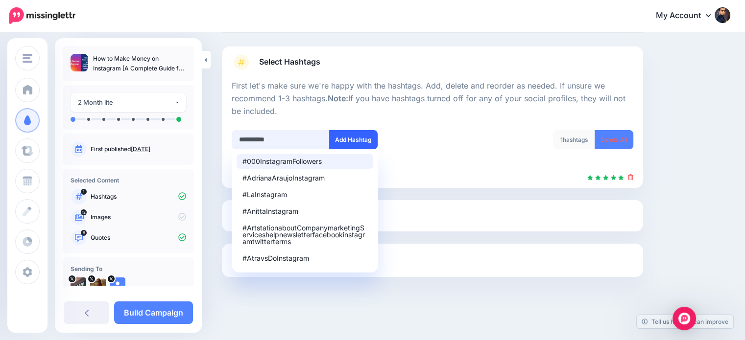
type input "**********"
click at [360, 137] on button "Add Hashtag" at bounding box center [353, 139] width 48 height 19
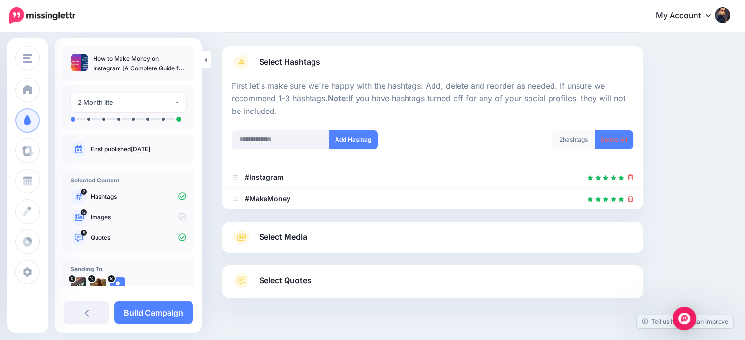
scroll to position [75, 0]
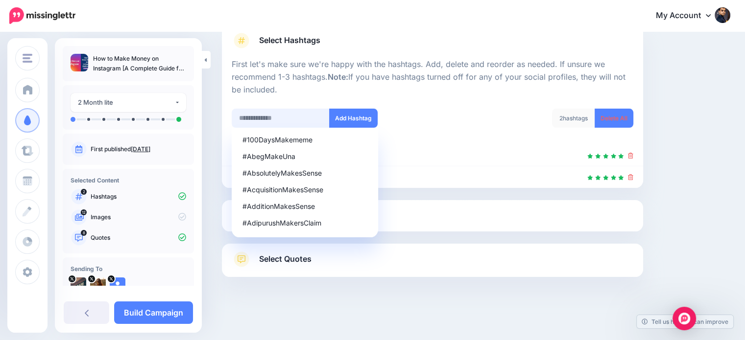
click at [296, 116] on input "text" at bounding box center [281, 118] width 98 height 19
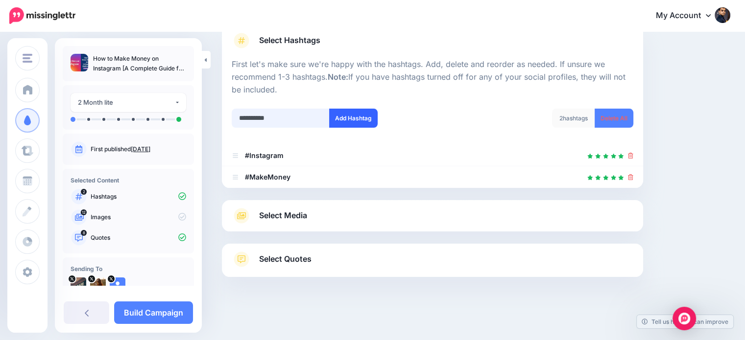
type input "**********"
drag, startPoint x: 356, startPoint y: 117, endPoint x: 443, endPoint y: 115, distance: 87.7
click at [357, 116] on button "Add Hashtag" at bounding box center [353, 118] width 48 height 19
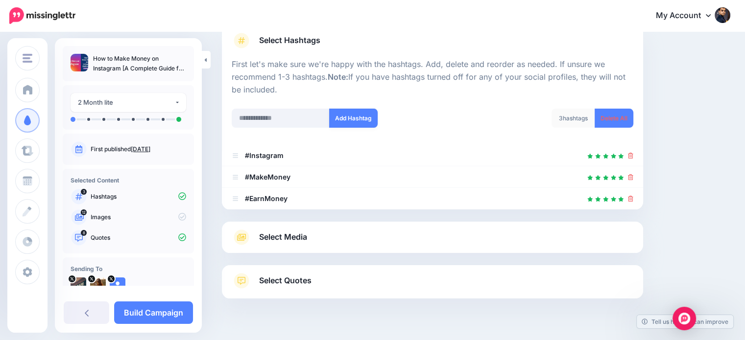
scroll to position [96, 0]
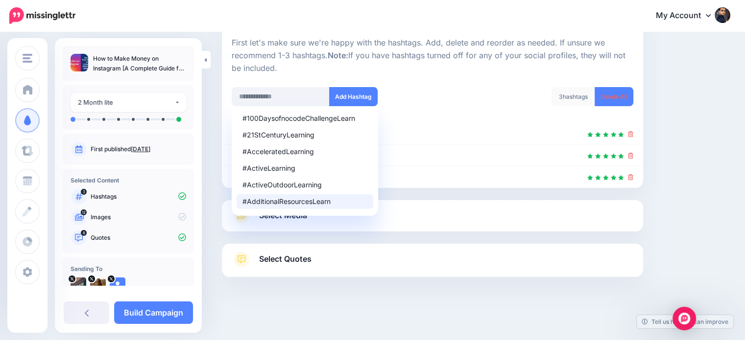
click at [404, 221] on link "Select Media" at bounding box center [433, 216] width 402 height 16
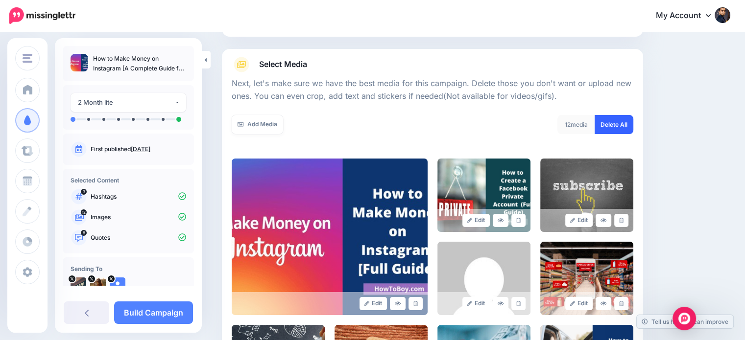
click at [612, 120] on link "Delete All" at bounding box center [613, 124] width 39 height 19
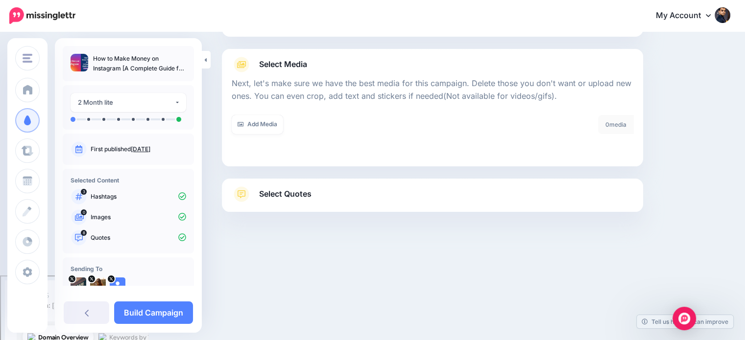
scroll to position [31, 0]
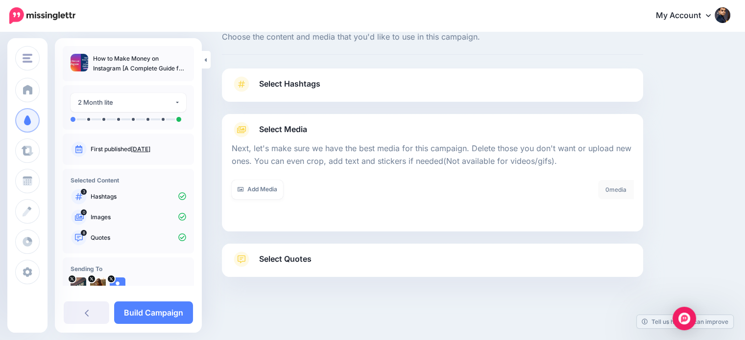
click at [310, 260] on span "Select Quotes" at bounding box center [285, 259] width 52 height 13
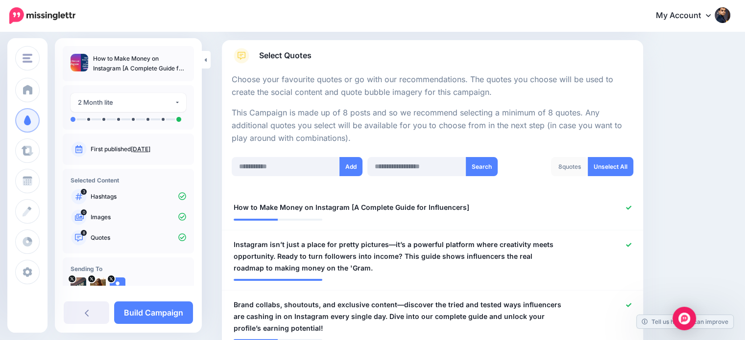
scroll to position [249, 0]
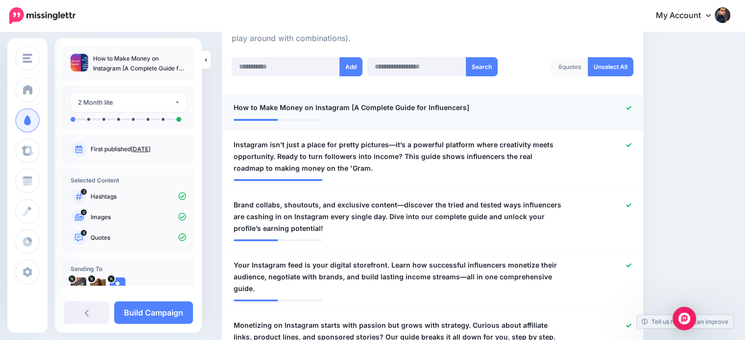
click at [631, 105] on link at bounding box center [628, 108] width 5 height 7
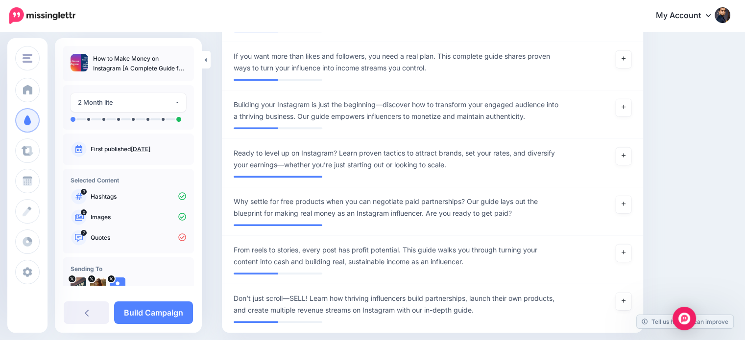
scroll to position [848, 0]
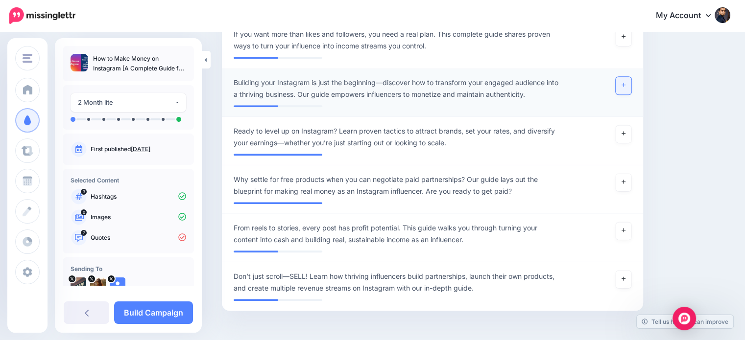
click at [627, 77] on link at bounding box center [624, 86] width 16 height 18
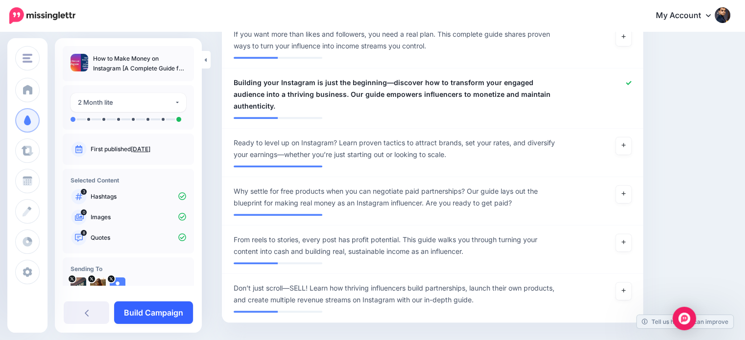
click at [181, 310] on link "Build Campaign" at bounding box center [153, 313] width 79 height 23
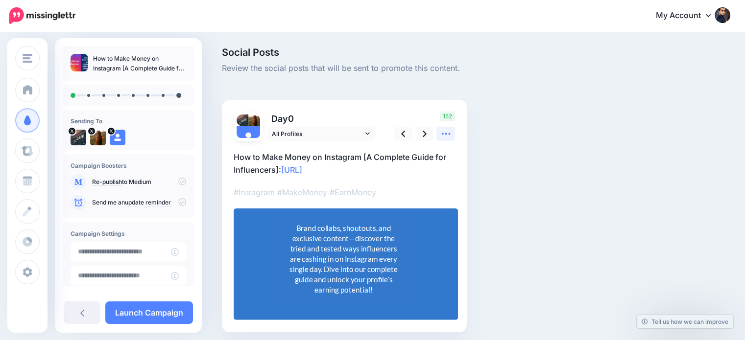
click at [444, 136] on icon at bounding box center [446, 134] width 10 height 10
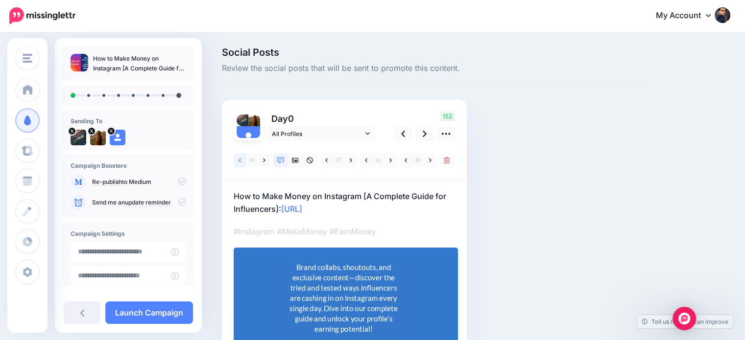
click at [237, 157] on link at bounding box center [240, 160] width 12 height 14
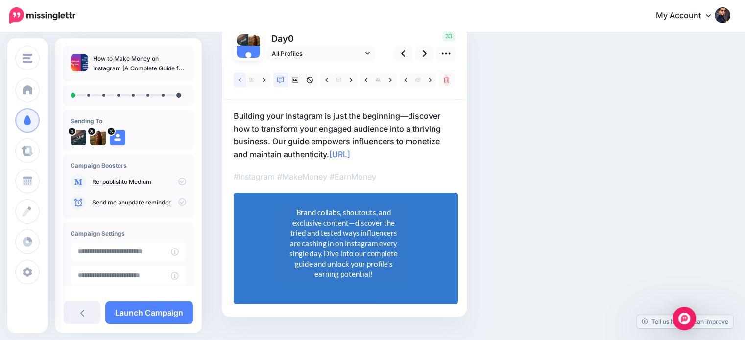
scroll to position [81, 0]
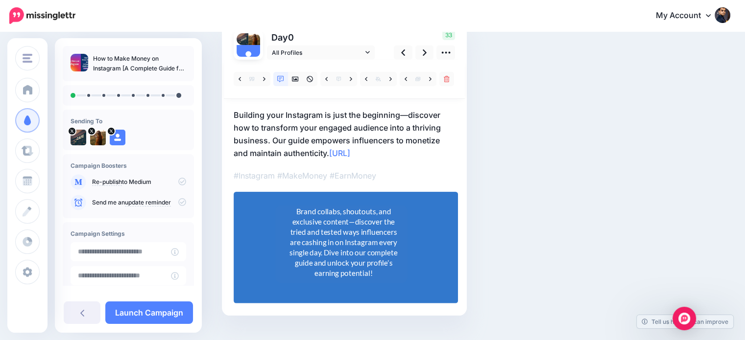
click at [396, 234] on div "Brand collabs, shoutouts, and exclusive content—discover the tried and tested w…" at bounding box center [343, 242] width 111 height 72
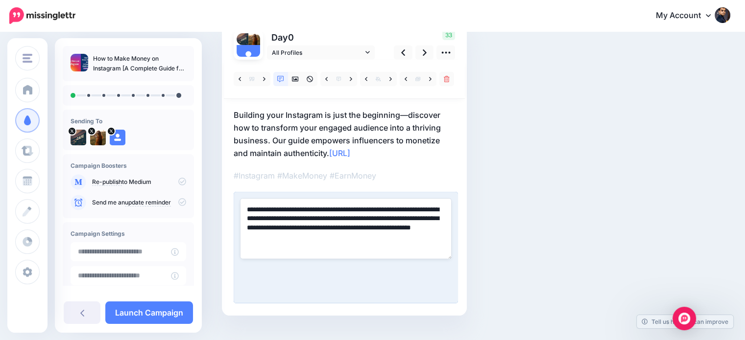
paste textarea
type textarea "**********"
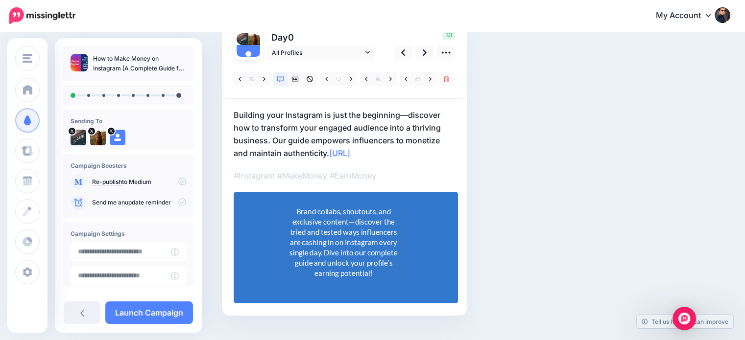
click at [677, 158] on div "Social Posts Review the social posts that will be sent to promote this content.…" at bounding box center [475, 155] width 523 height 379
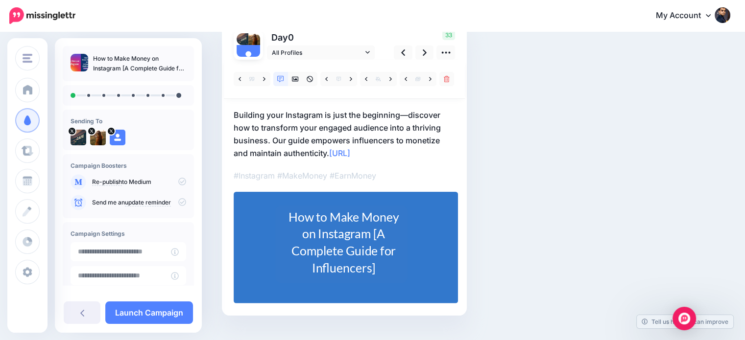
click at [326, 150] on p "Building your Instagram is just the beginning—discover how to transform your en…" at bounding box center [344, 134] width 221 height 51
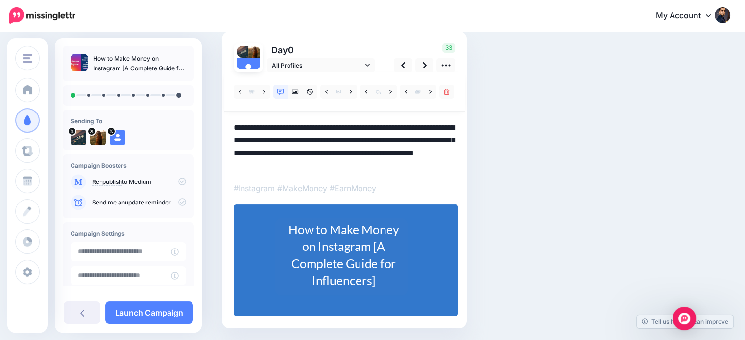
scroll to position [0, 0]
click at [331, 160] on textarea "**********" at bounding box center [344, 146] width 221 height 51
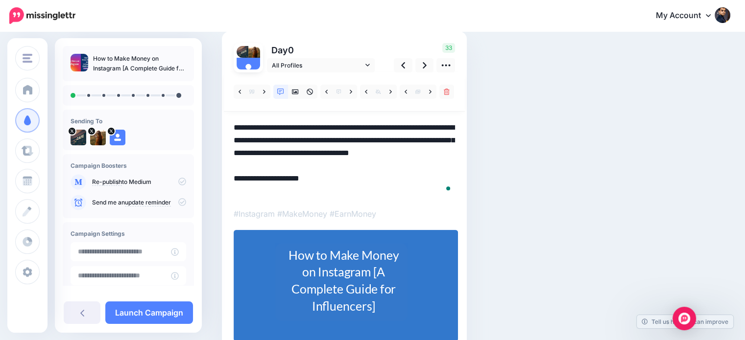
click at [576, 100] on div "Social Posts Review the social posts that will be sent to promote this content.…" at bounding box center [432, 181] width 436 height 404
click at [239, 90] on icon at bounding box center [239, 92] width 2 height 7
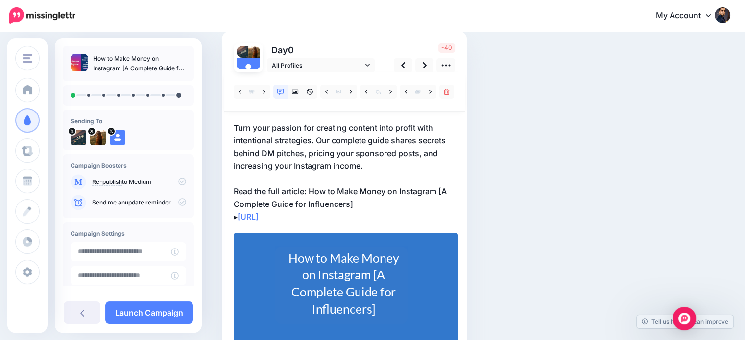
click at [309, 184] on p "Turn your passion for creating content into profit with intentional strategies.…" at bounding box center [344, 172] width 221 height 102
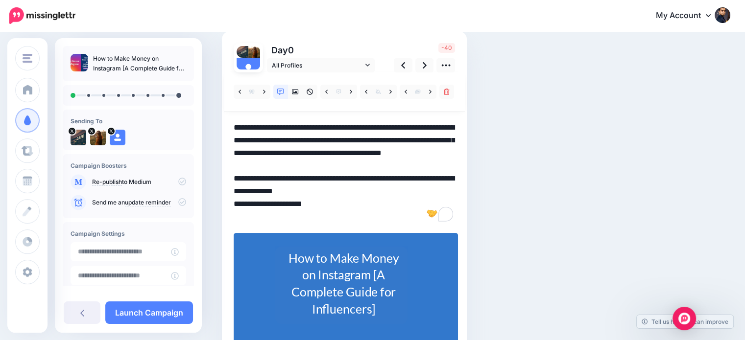
drag, startPoint x: 309, startPoint y: 189, endPoint x: 358, endPoint y: 201, distance: 50.1
click at [358, 201] on textarea "**********" at bounding box center [344, 172] width 221 height 102
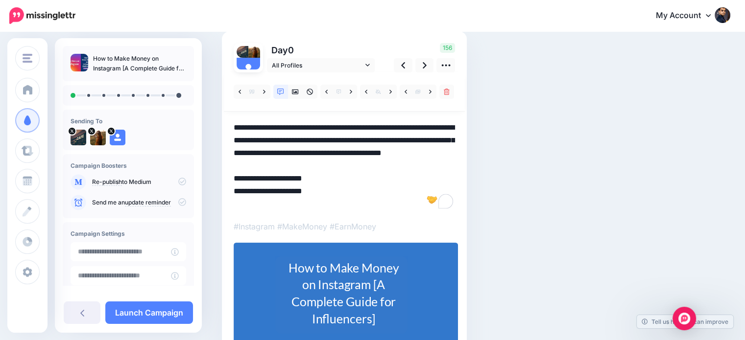
click at [241, 203] on textarea "**********" at bounding box center [344, 165] width 221 height 89
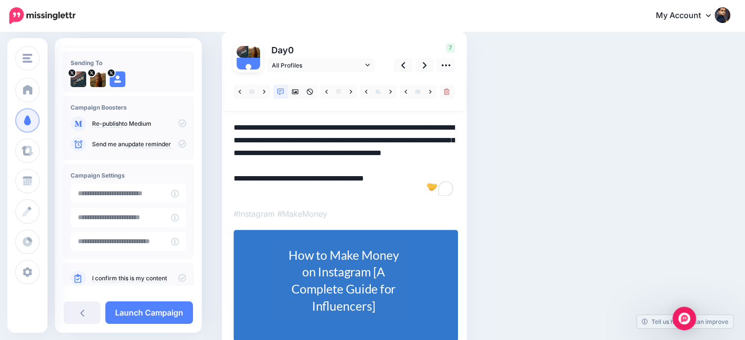
scroll to position [78, 0]
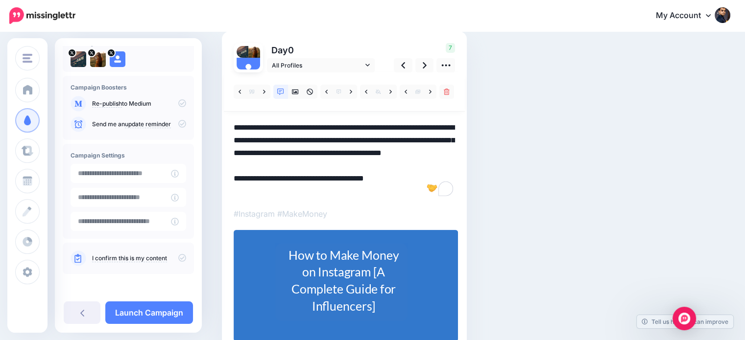
type textarea "**********"
click at [158, 257] on link "I confirm this is my content" at bounding box center [129, 259] width 75 height 8
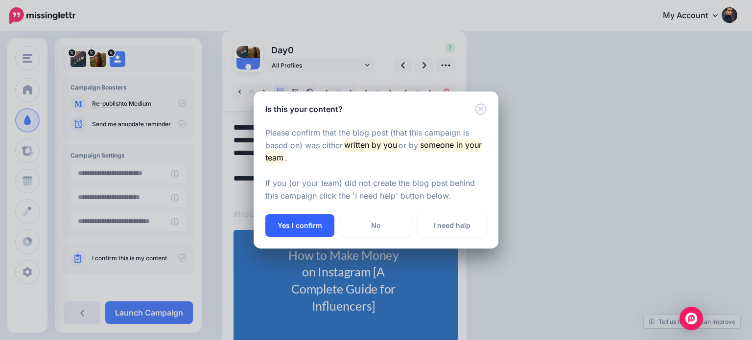
click at [327, 223] on button "Yes I confirm" at bounding box center [299, 225] width 69 height 23
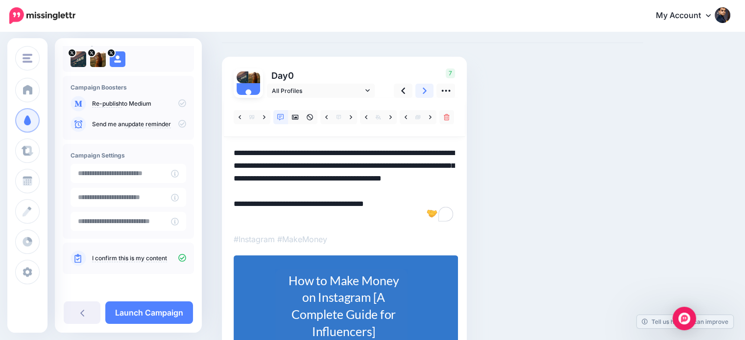
scroll to position [34, 0]
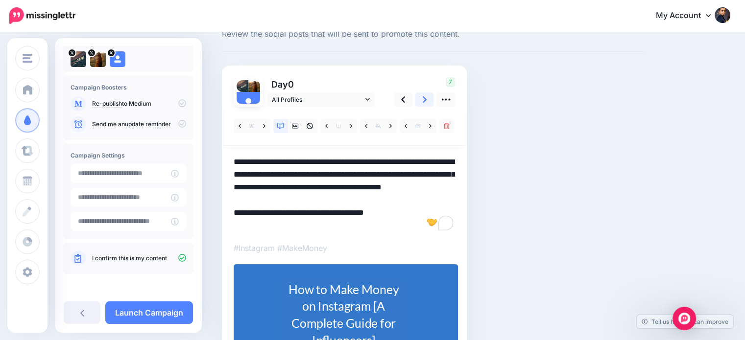
click at [423, 98] on icon at bounding box center [425, 100] width 4 height 10
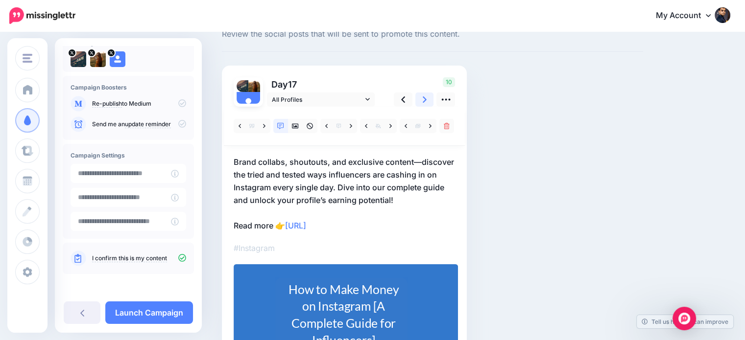
click at [423, 99] on icon at bounding box center [425, 100] width 4 height 10
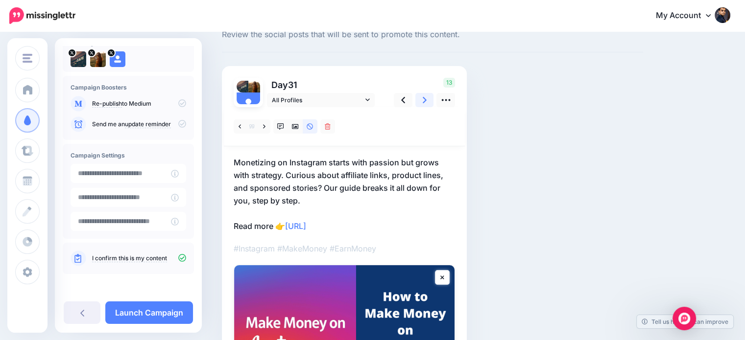
scroll to position [33, 0]
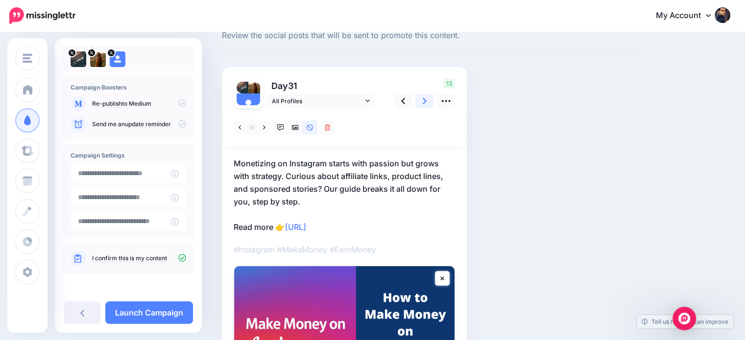
click at [423, 101] on icon at bounding box center [425, 101] width 4 height 10
click at [281, 127] on icon at bounding box center [280, 127] width 7 height 7
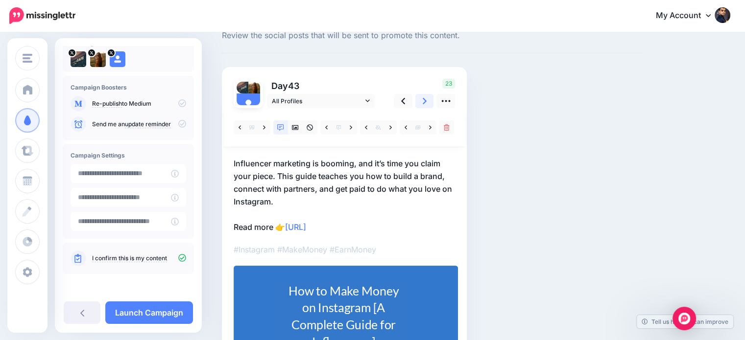
click at [427, 101] on link at bounding box center [424, 101] width 19 height 14
click at [425, 97] on icon at bounding box center [425, 101] width 4 height 10
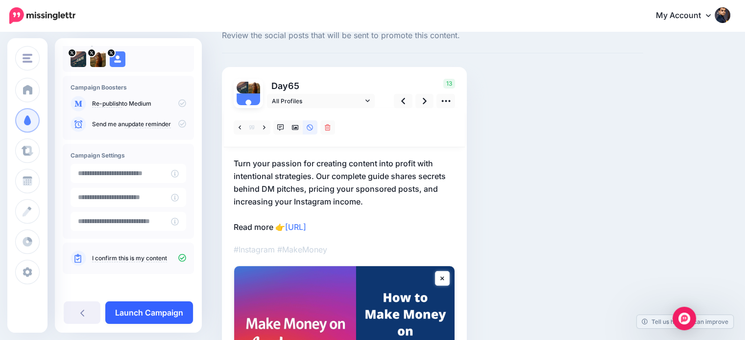
click at [176, 312] on link "Launch Campaign" at bounding box center [149, 313] width 88 height 23
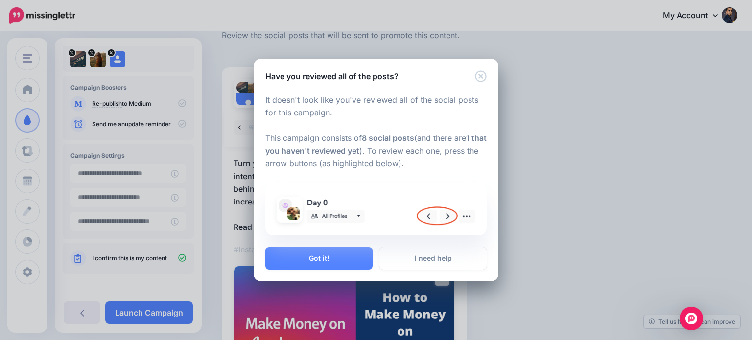
drag, startPoint x: 356, startPoint y: 260, endPoint x: 380, endPoint y: 254, distance: 24.2
click at [357, 260] on button "Got it!" at bounding box center [318, 258] width 107 height 23
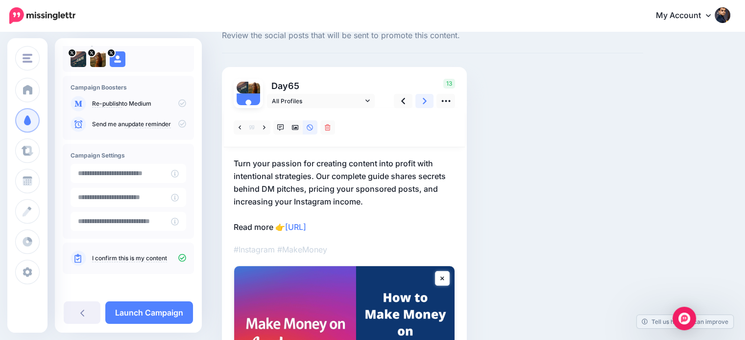
click at [427, 101] on link at bounding box center [424, 101] width 19 height 14
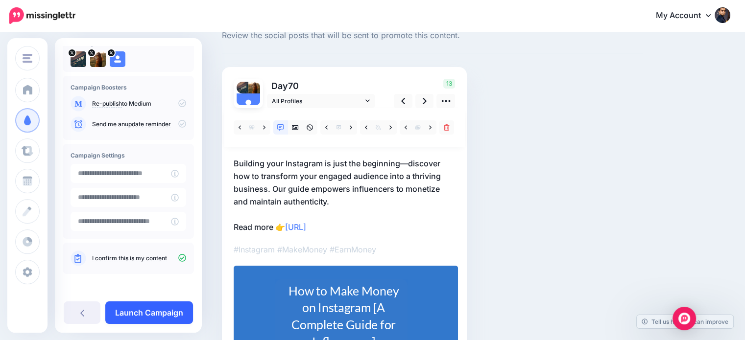
click at [170, 316] on link "Launch Campaign" at bounding box center [149, 313] width 88 height 23
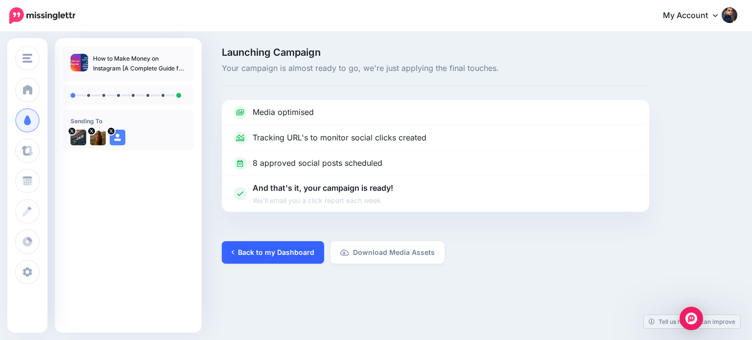
click at [291, 252] on link "Back to my Dashboard" at bounding box center [273, 252] width 102 height 23
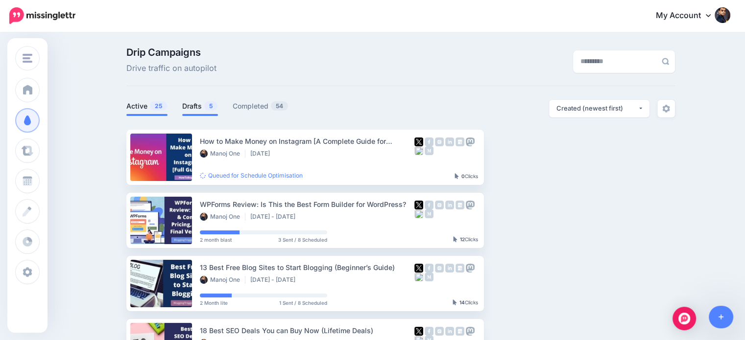
click at [197, 105] on link "Drafts 5" at bounding box center [200, 106] width 36 height 12
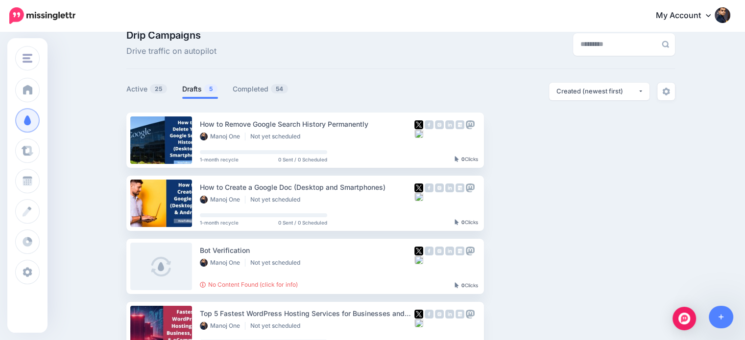
scroll to position [6, 0]
